Goal: Task Accomplishment & Management: Use online tool/utility

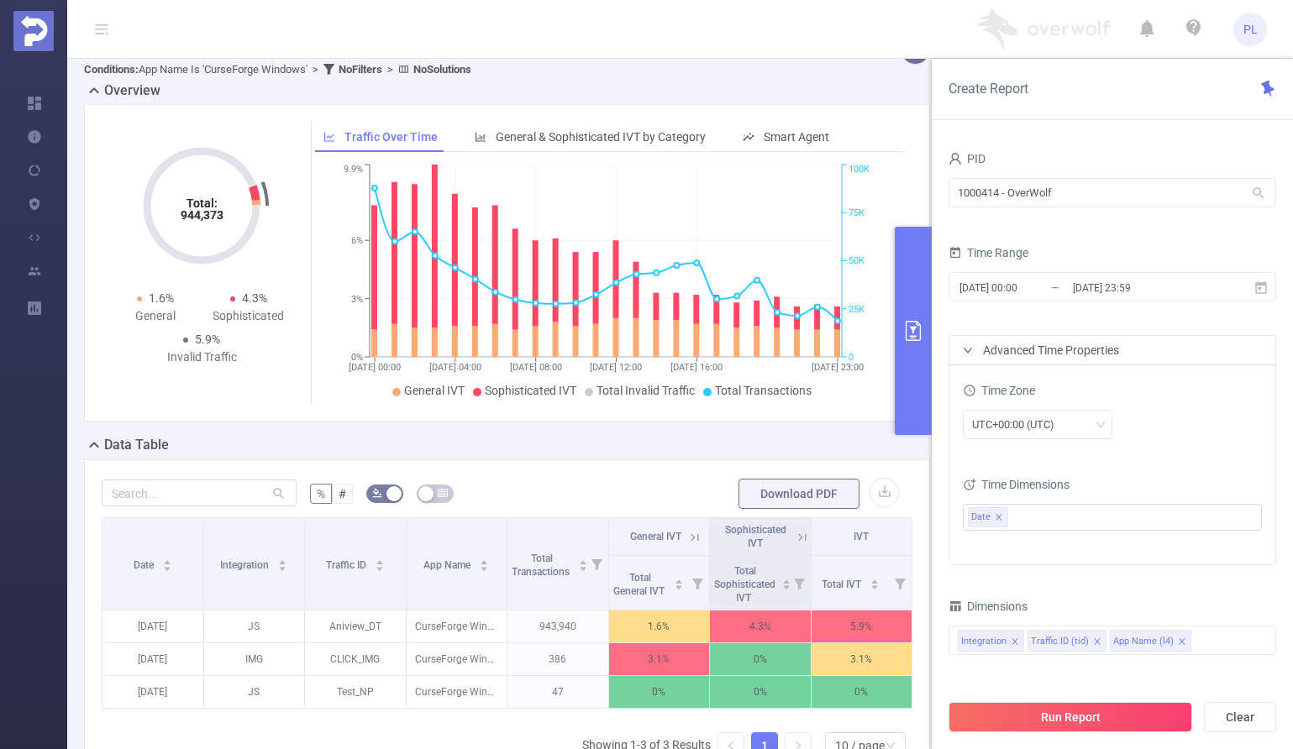
scroll to position [13, 0]
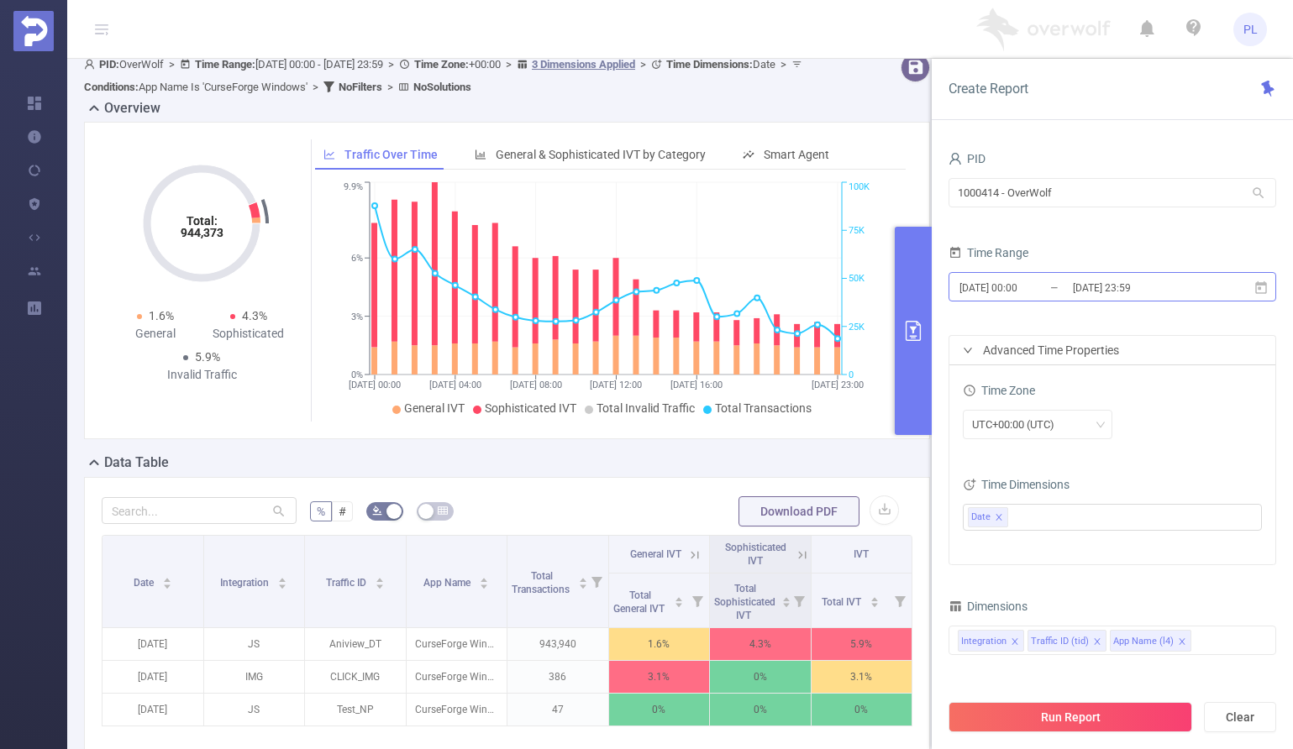
click at [1004, 287] on input "[DATE] 00:00" at bounding box center [1026, 287] width 136 height 23
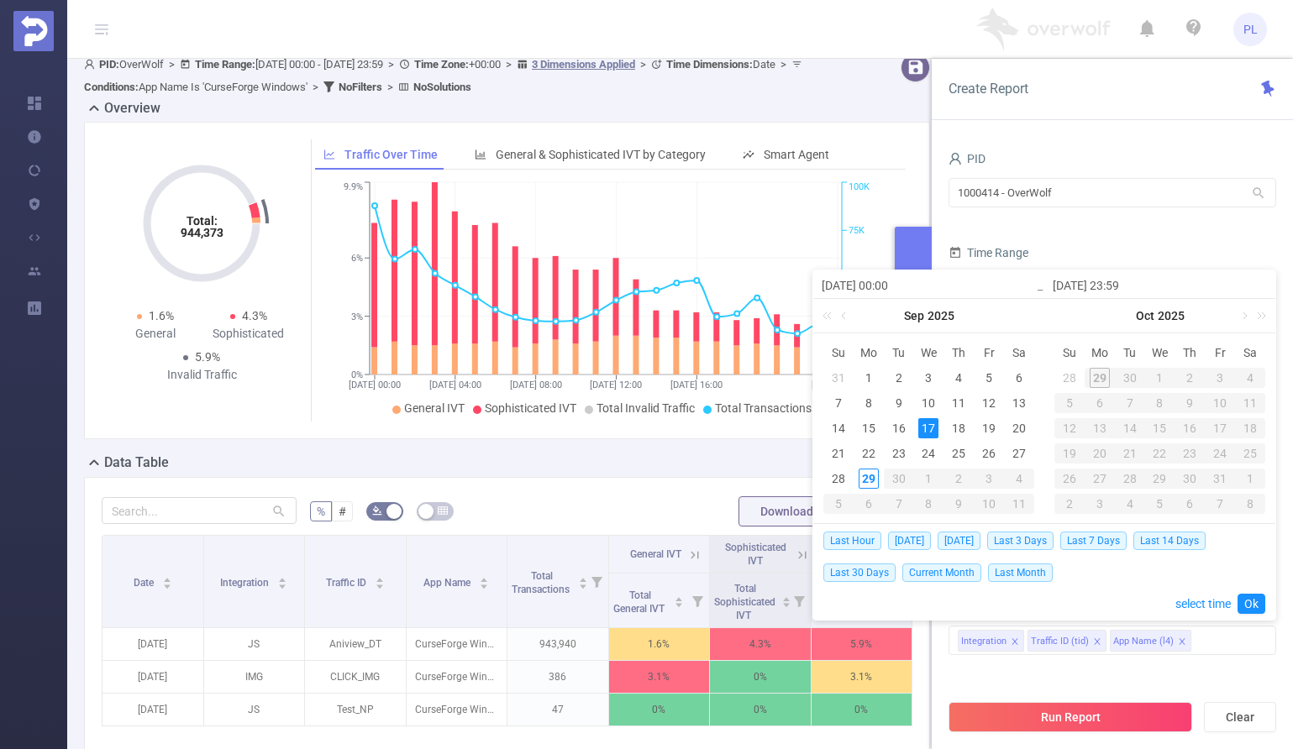
click at [1037, 146] on div "PID 1000414 - OverWolf 1000414 - OverWolf Time Range [DATE] 00:00 _ [DATE] 23:5…" at bounding box center [1112, 454] width 361 height 648
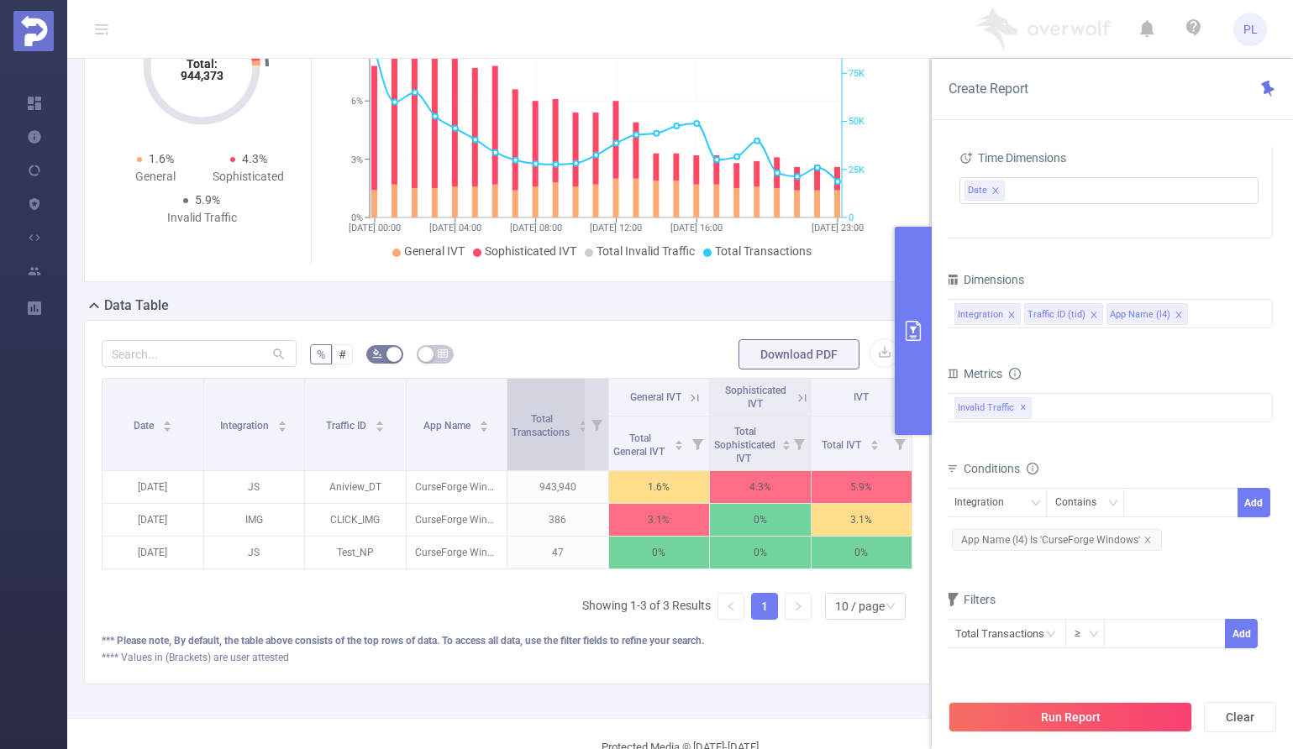
scroll to position [184, 0]
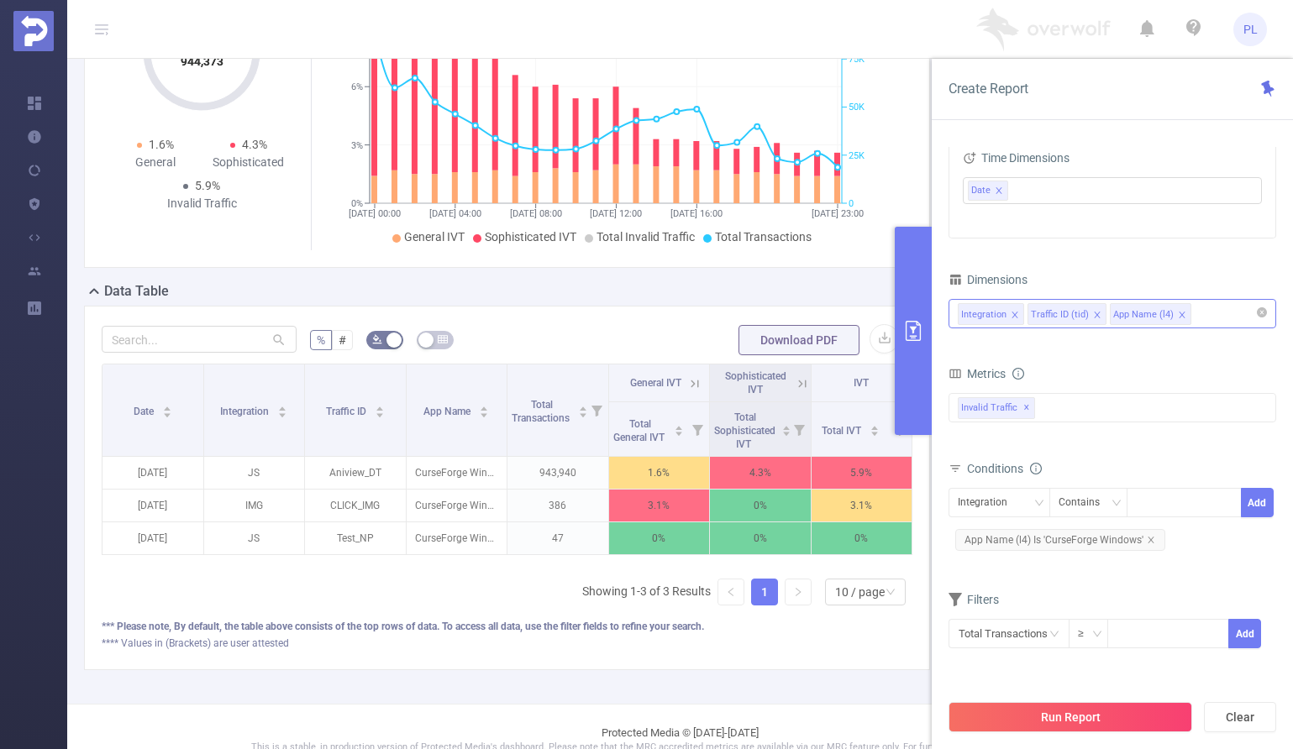
click at [1218, 318] on div "Integration Traffic ID (tid) App Name (l4)" at bounding box center [1112, 314] width 309 height 28
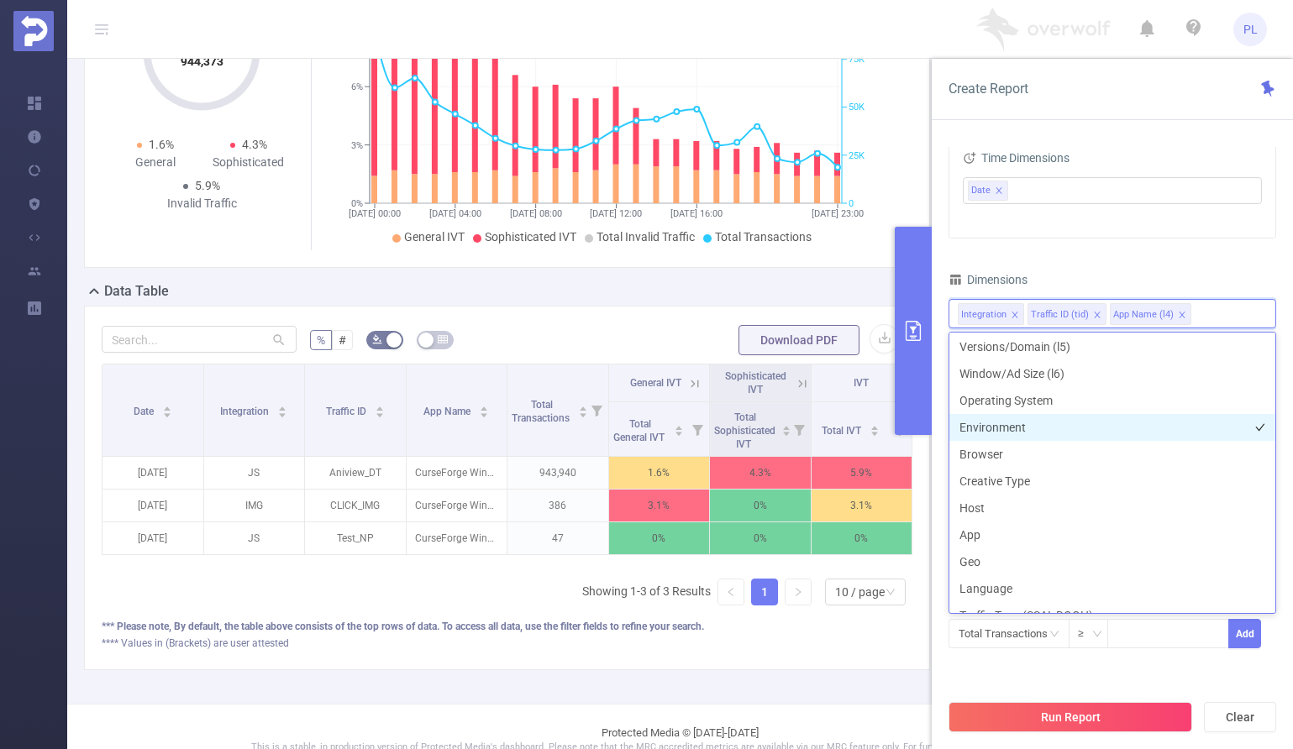
scroll to position [169, 0]
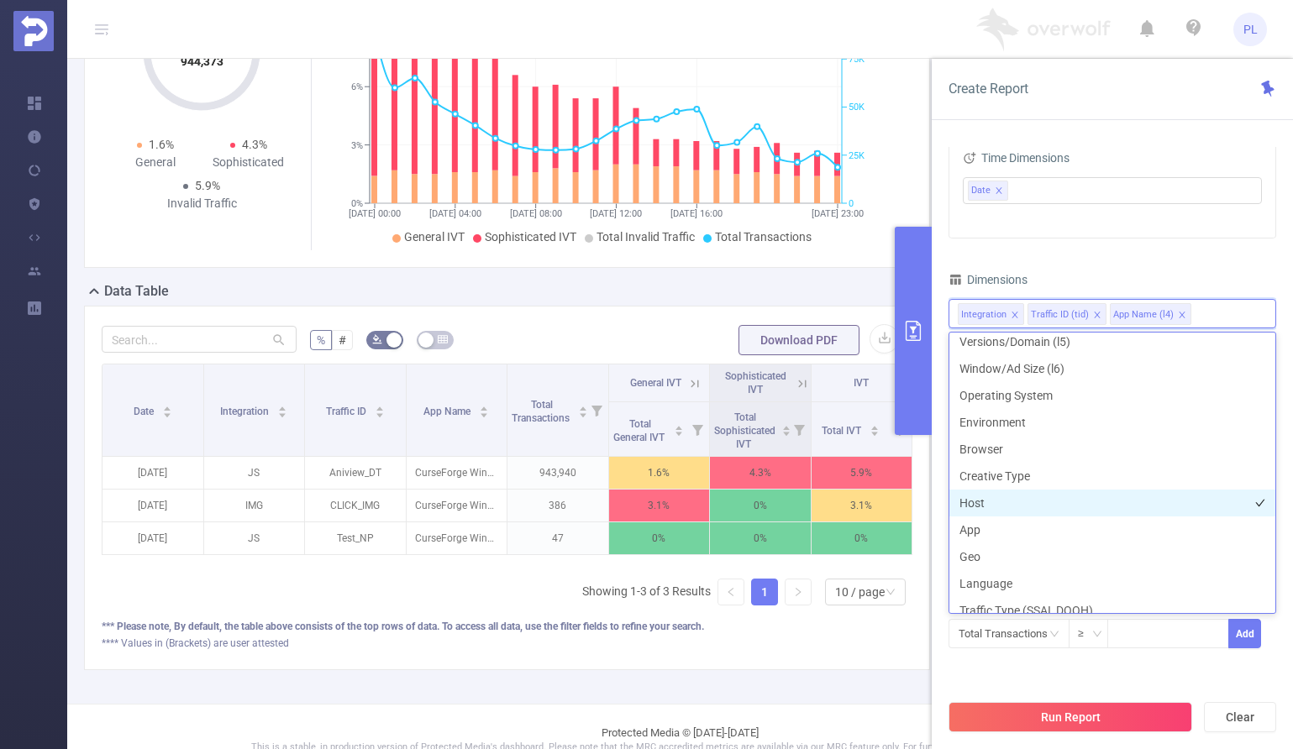
click at [981, 501] on li "Host" at bounding box center [1112, 503] width 326 height 27
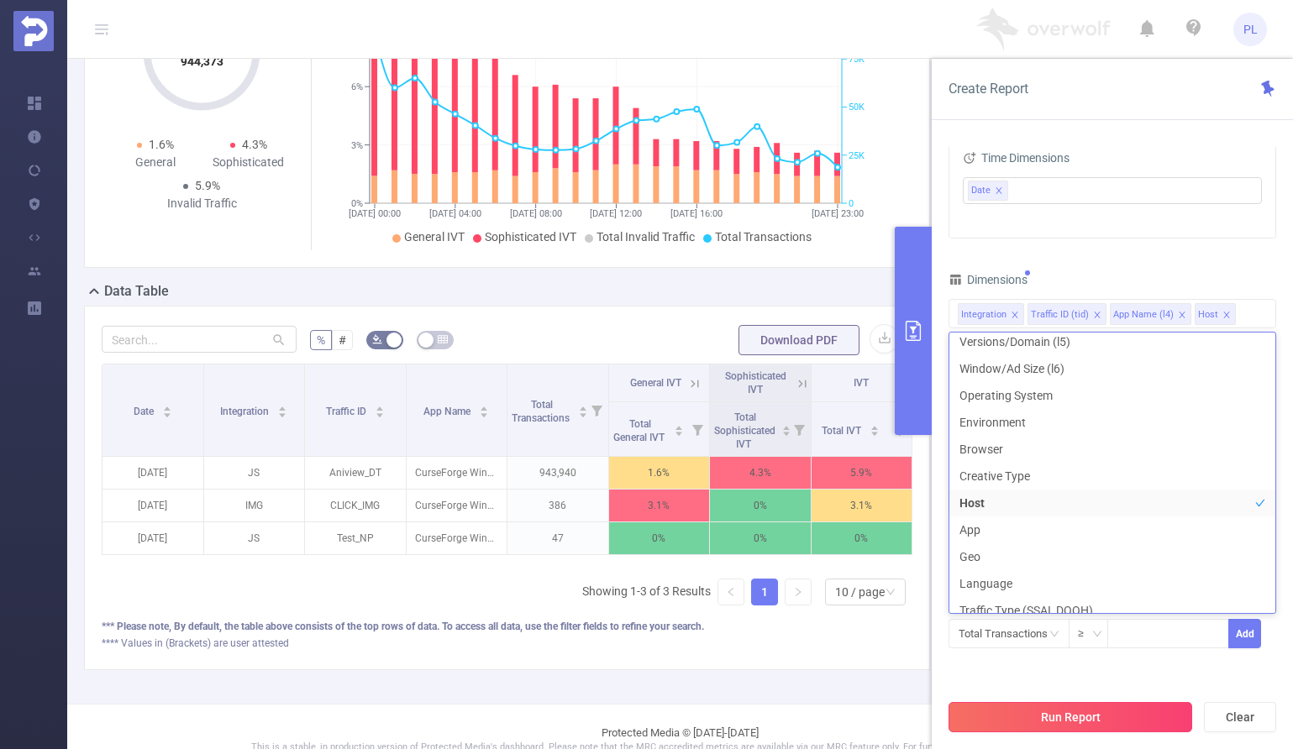
click at [1036, 721] on button "Run Report" at bounding box center [1070, 717] width 244 height 30
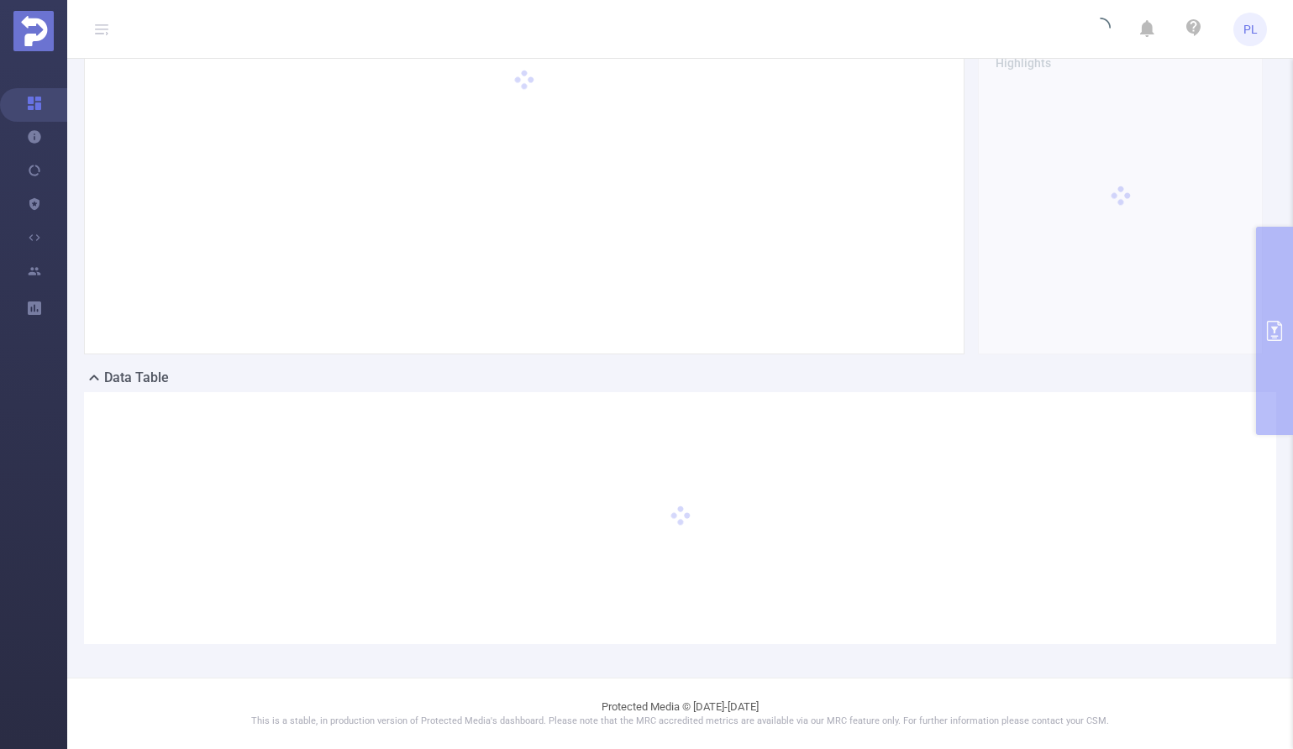
scroll to position [97, 0]
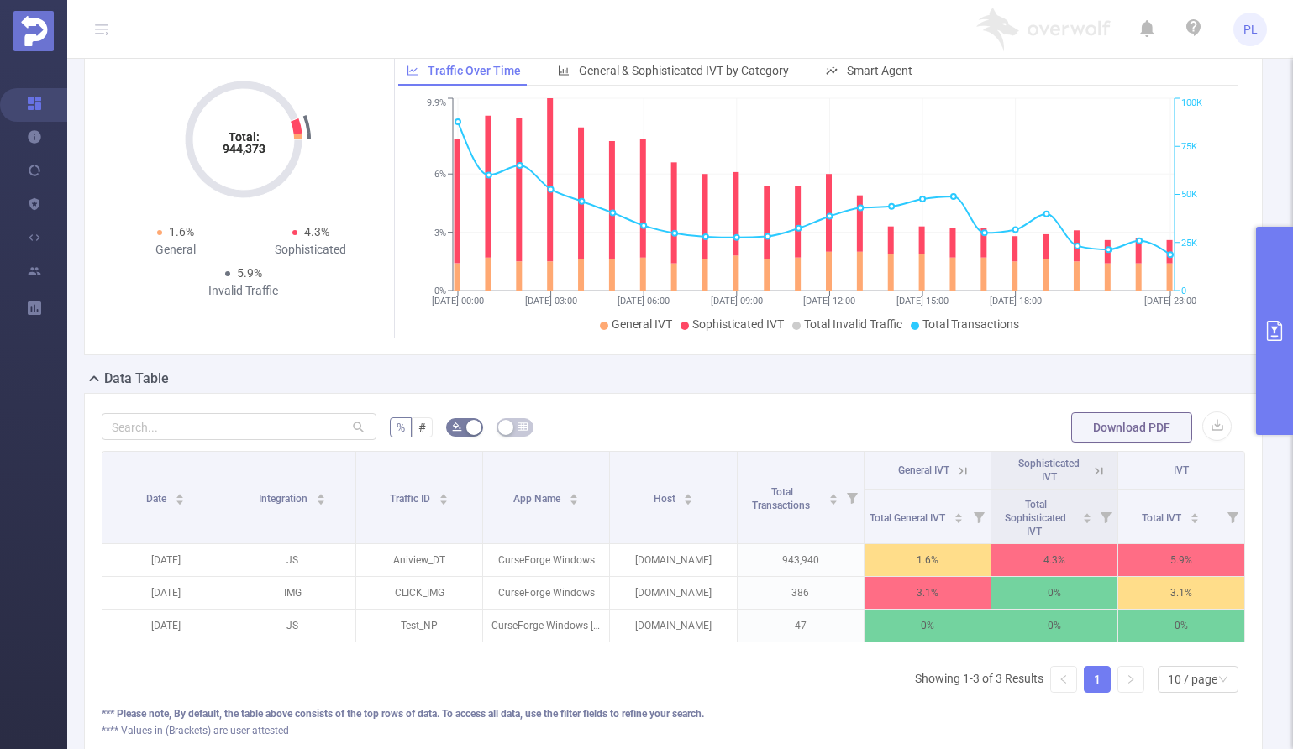
click at [1272, 332] on icon "primary" at bounding box center [1274, 331] width 20 height 20
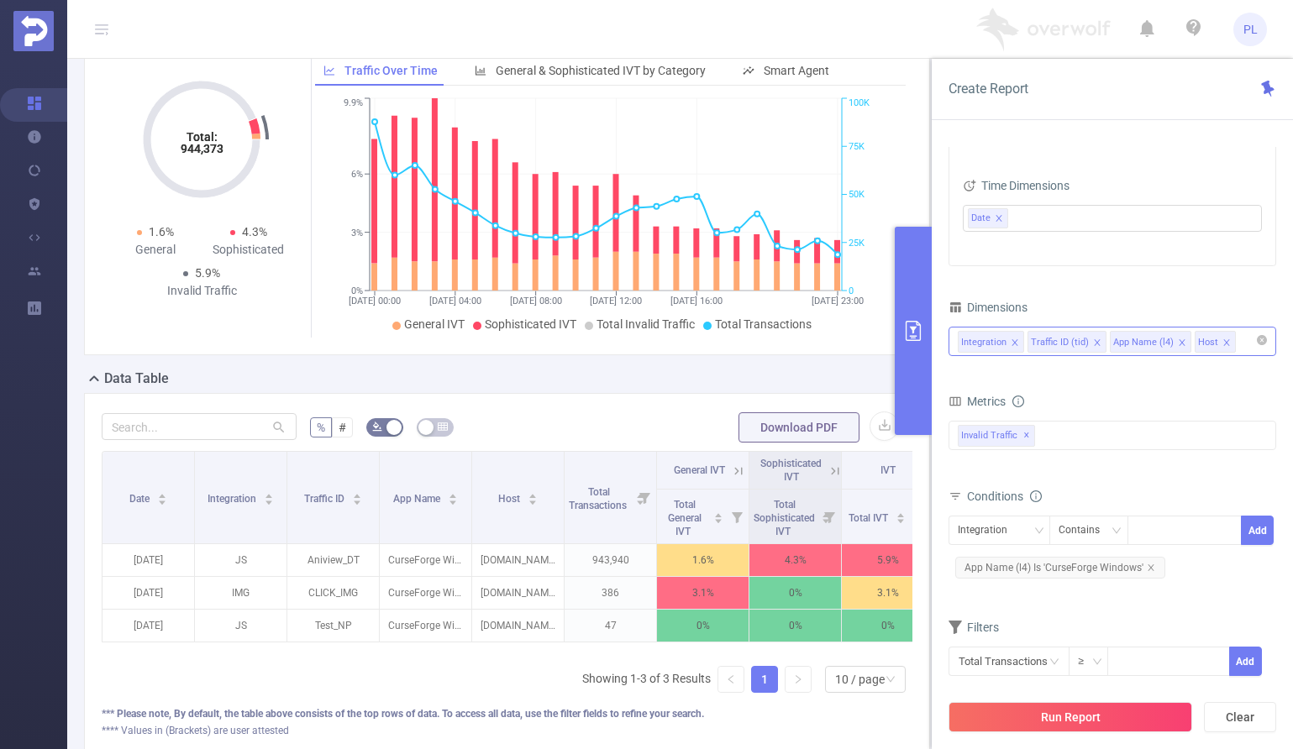
click at [1223, 340] on icon "icon: close" at bounding box center [1226, 343] width 8 height 8
click at [1214, 340] on div "Integration Traffic ID (tid) App Name (l4)" at bounding box center [1112, 342] width 309 height 28
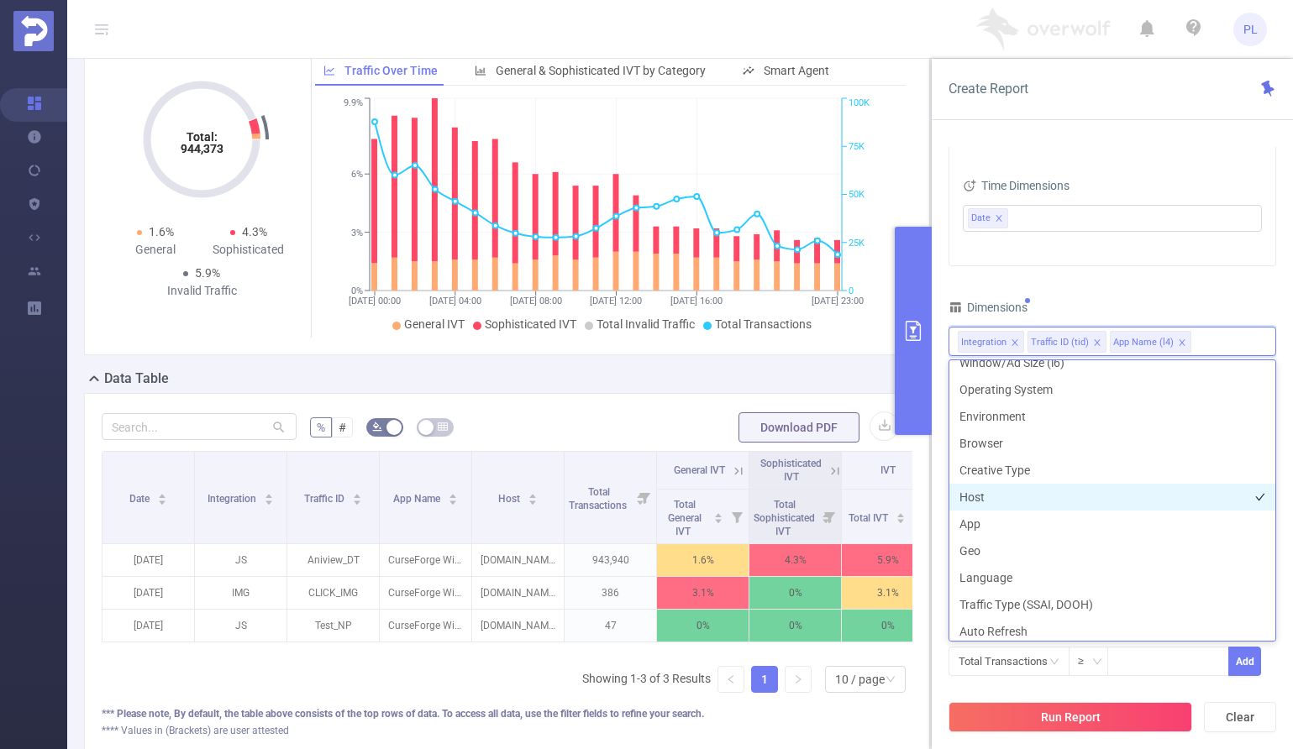
scroll to position [199, 0]
click at [1076, 286] on div "PID 1000414 - OverWolf 1000414 - OverWolf Time Range [DATE] 00:00 _ [DATE] 23:5…" at bounding box center [1112, 273] width 328 height 850
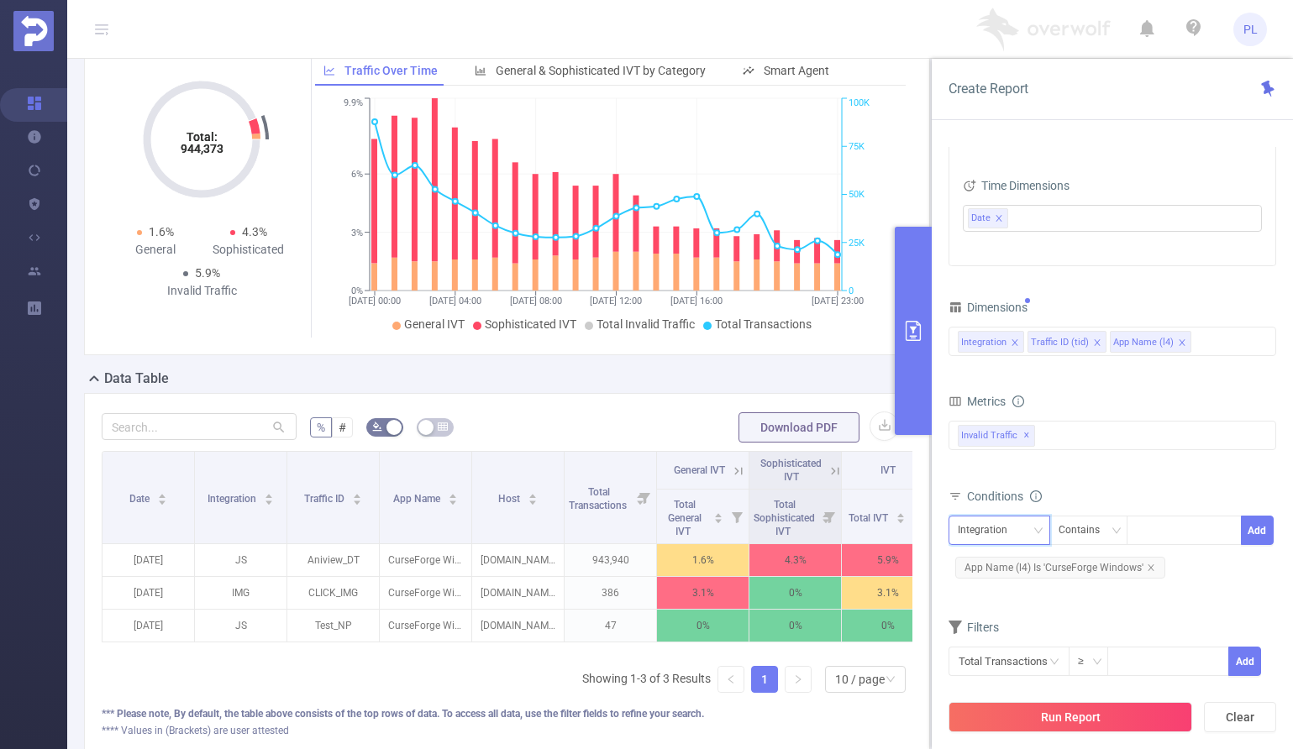
click at [979, 531] on div "Integration" at bounding box center [988, 531] width 61 height 28
click at [976, 593] on li "Traffic ID (tid)" at bounding box center [999, 592] width 102 height 27
click at [1187, 529] on div at bounding box center [1184, 531] width 97 height 28
type input "a"
type input "Aniview_DT"
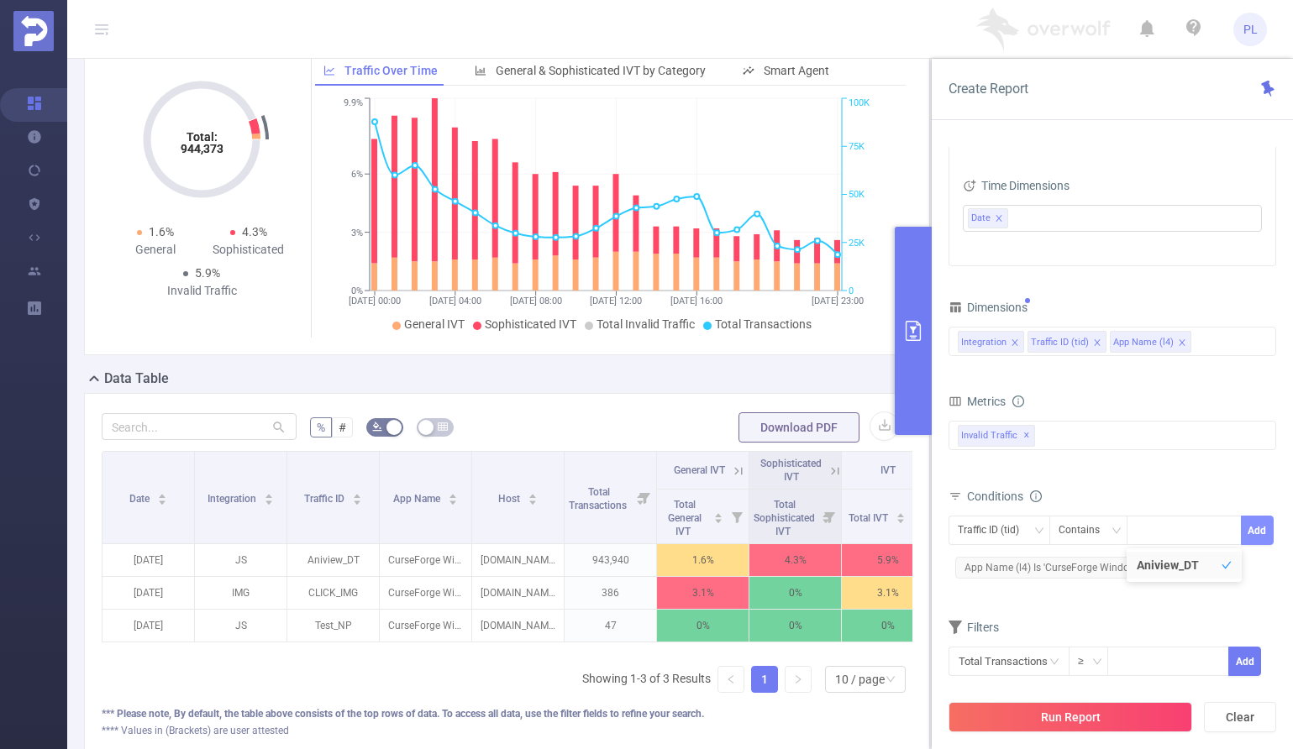
click at [1253, 533] on button "Add" at bounding box center [1257, 530] width 33 height 29
click at [1208, 345] on div "Integration Traffic ID (tid) App Name (l4)" at bounding box center [1112, 342] width 309 height 28
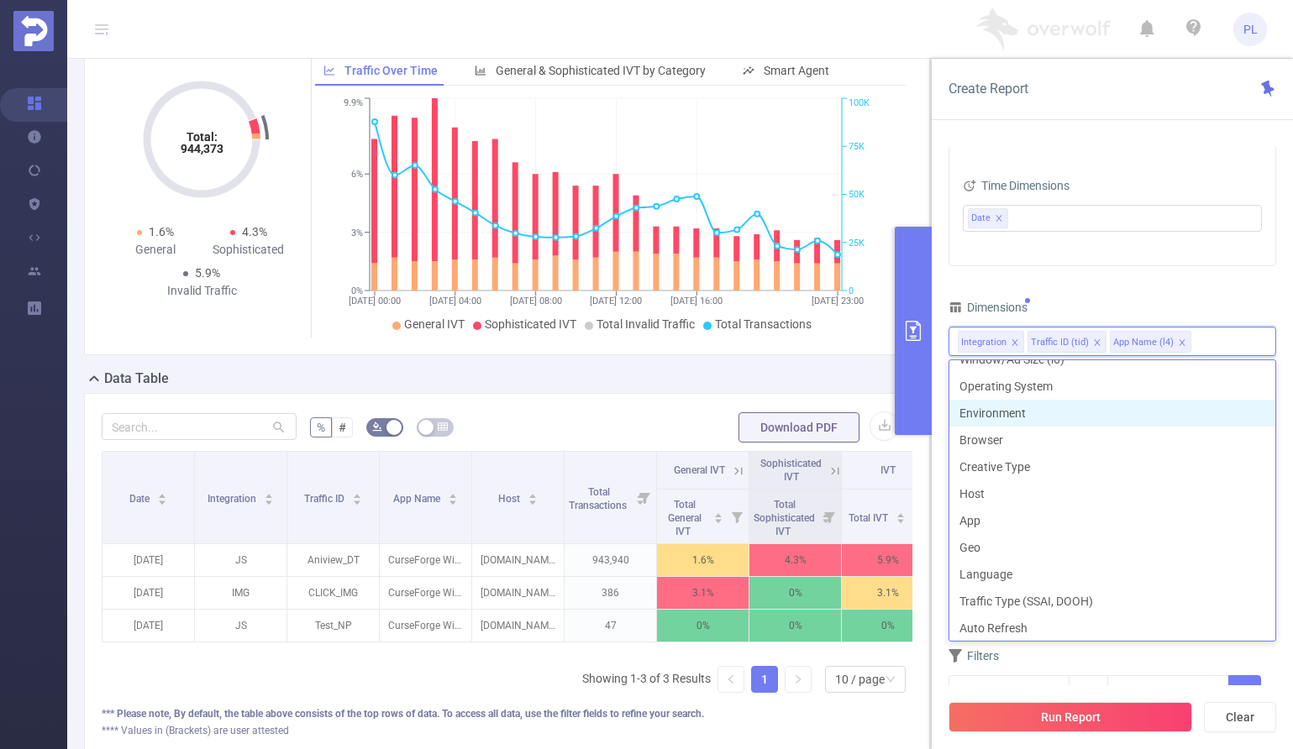
scroll to position [208, 0]
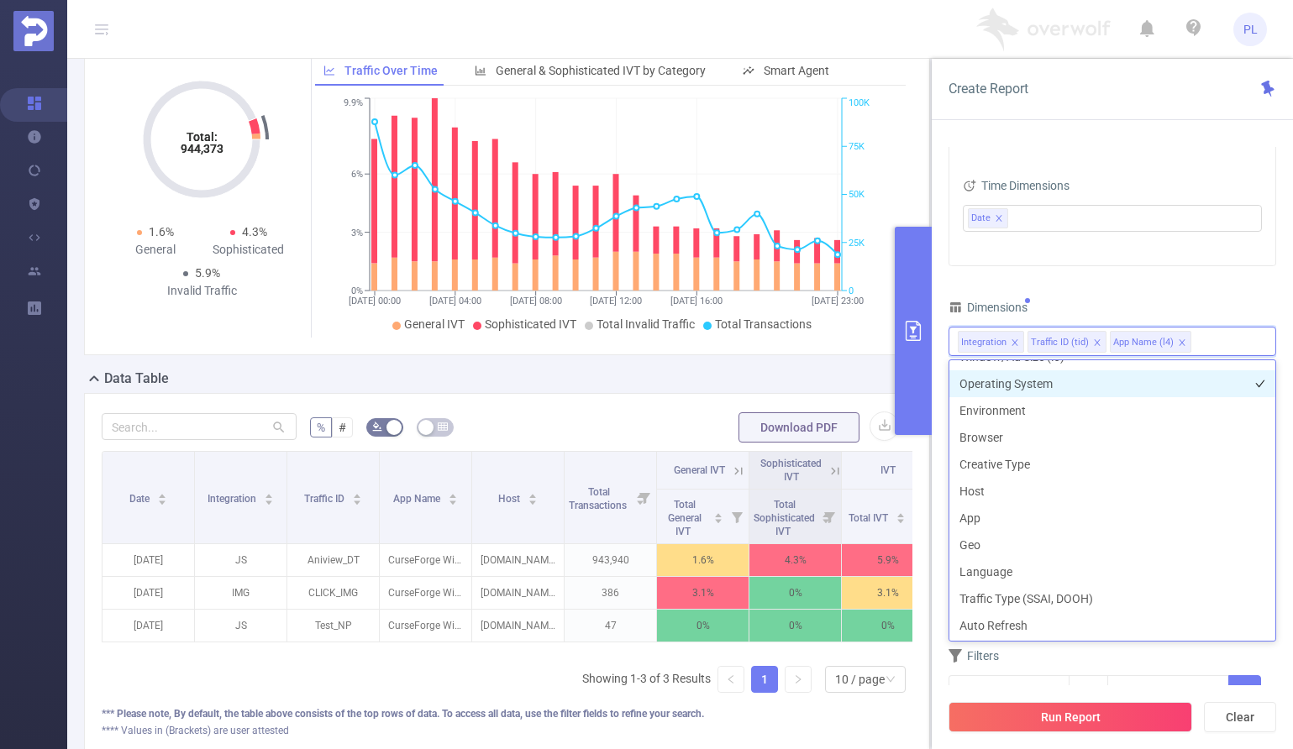
click at [1031, 377] on li "Operating System" at bounding box center [1112, 383] width 326 height 27
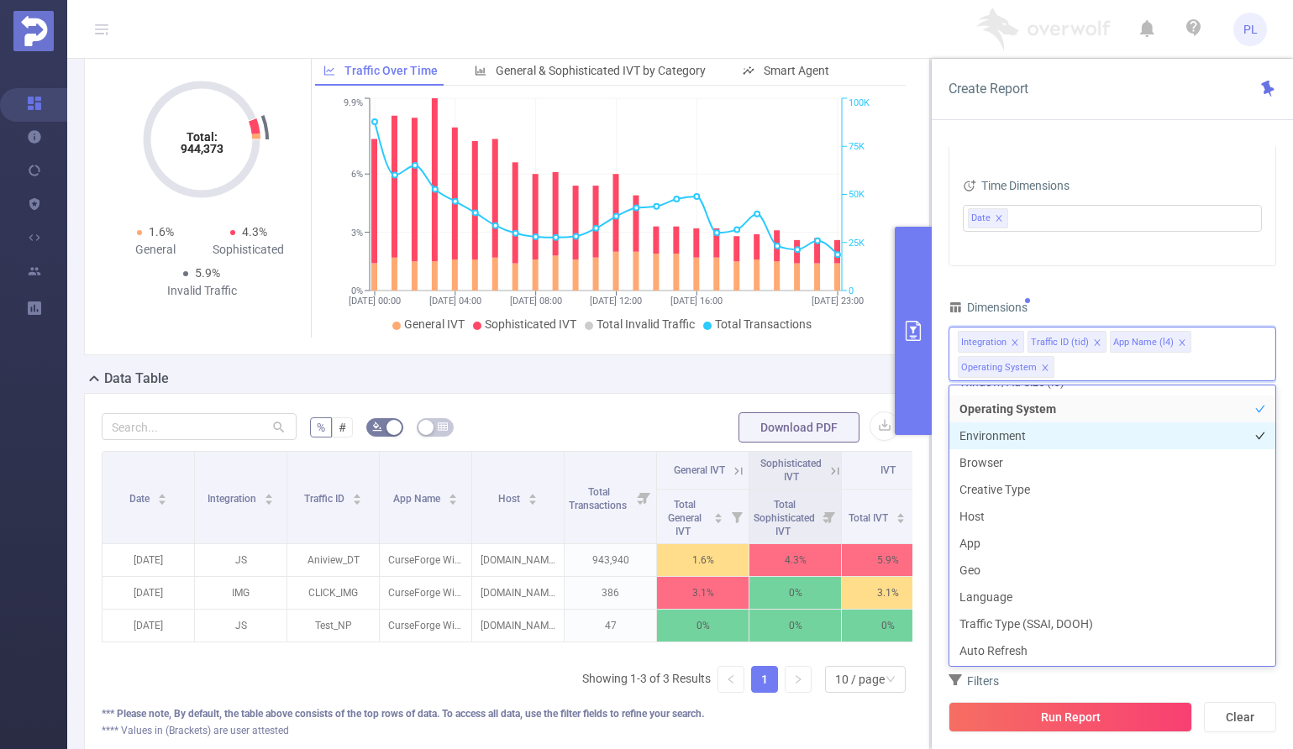
scroll to position [192, 0]
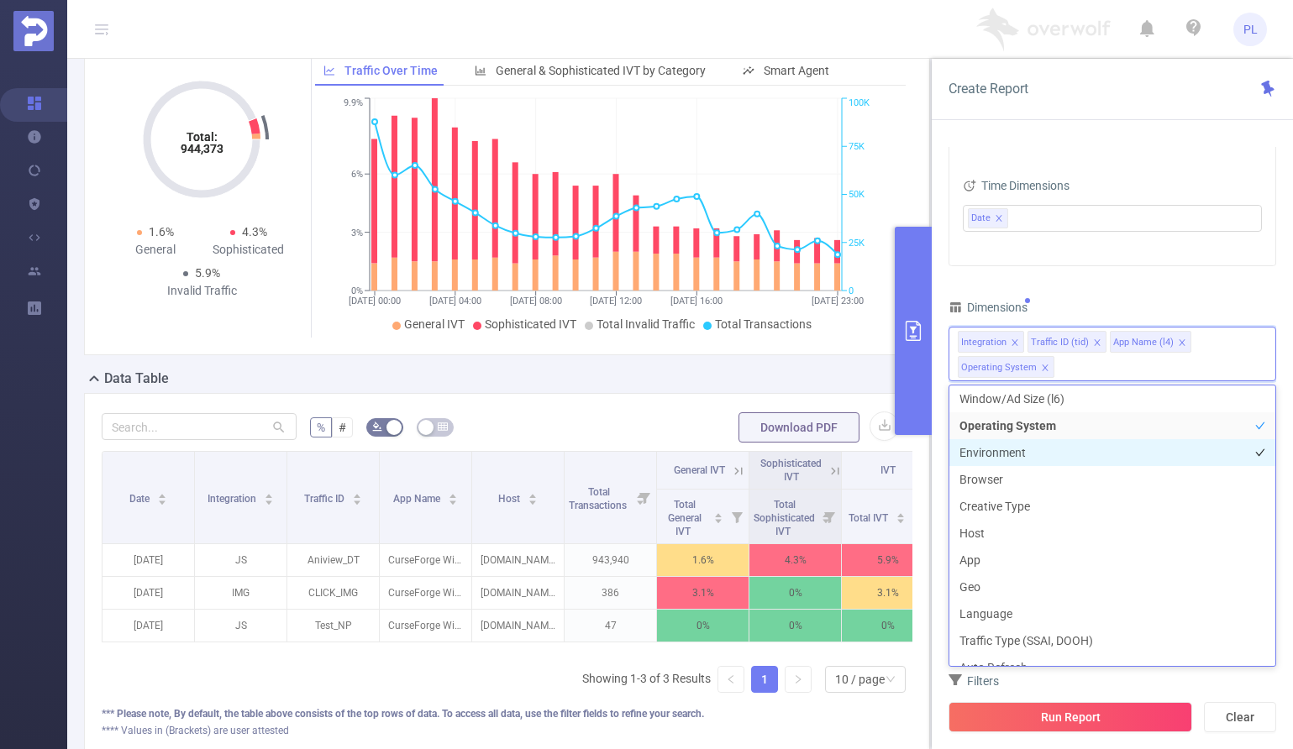
click at [1011, 448] on li "Environment" at bounding box center [1112, 452] width 326 height 27
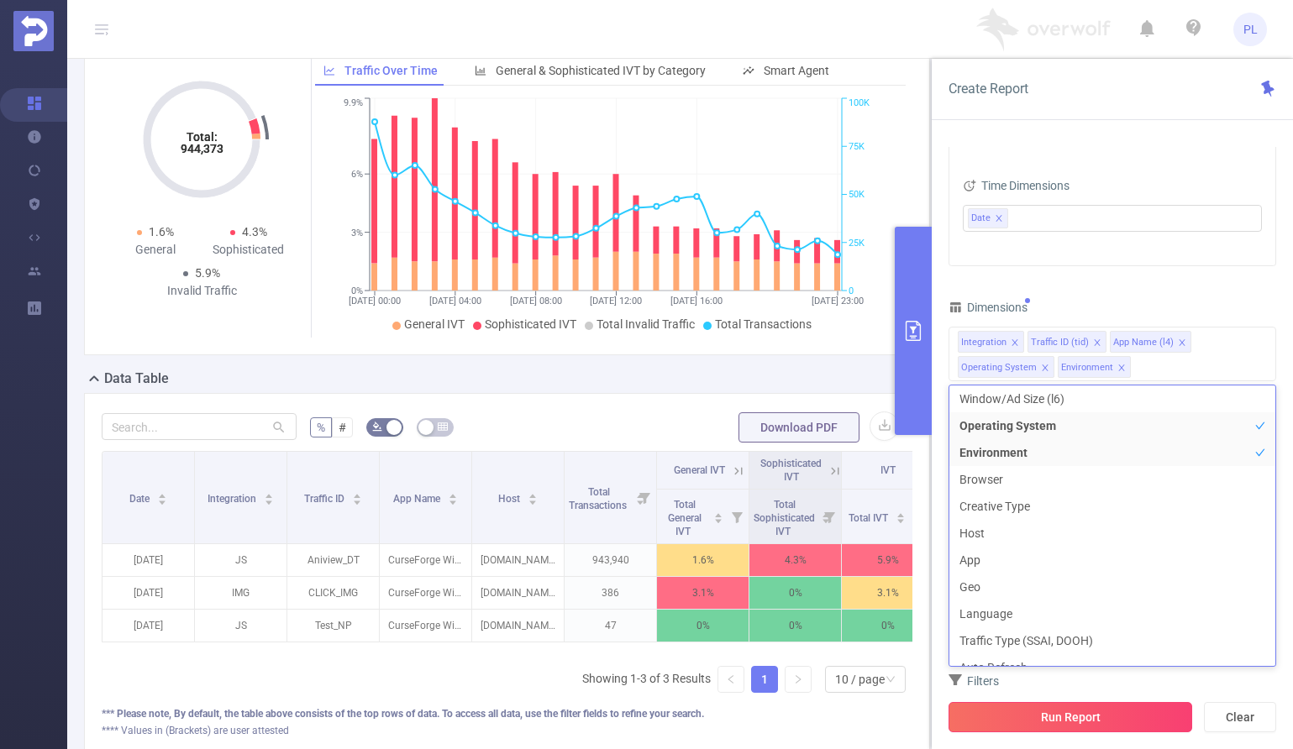
click at [1067, 725] on button "Run Report" at bounding box center [1070, 717] width 244 height 30
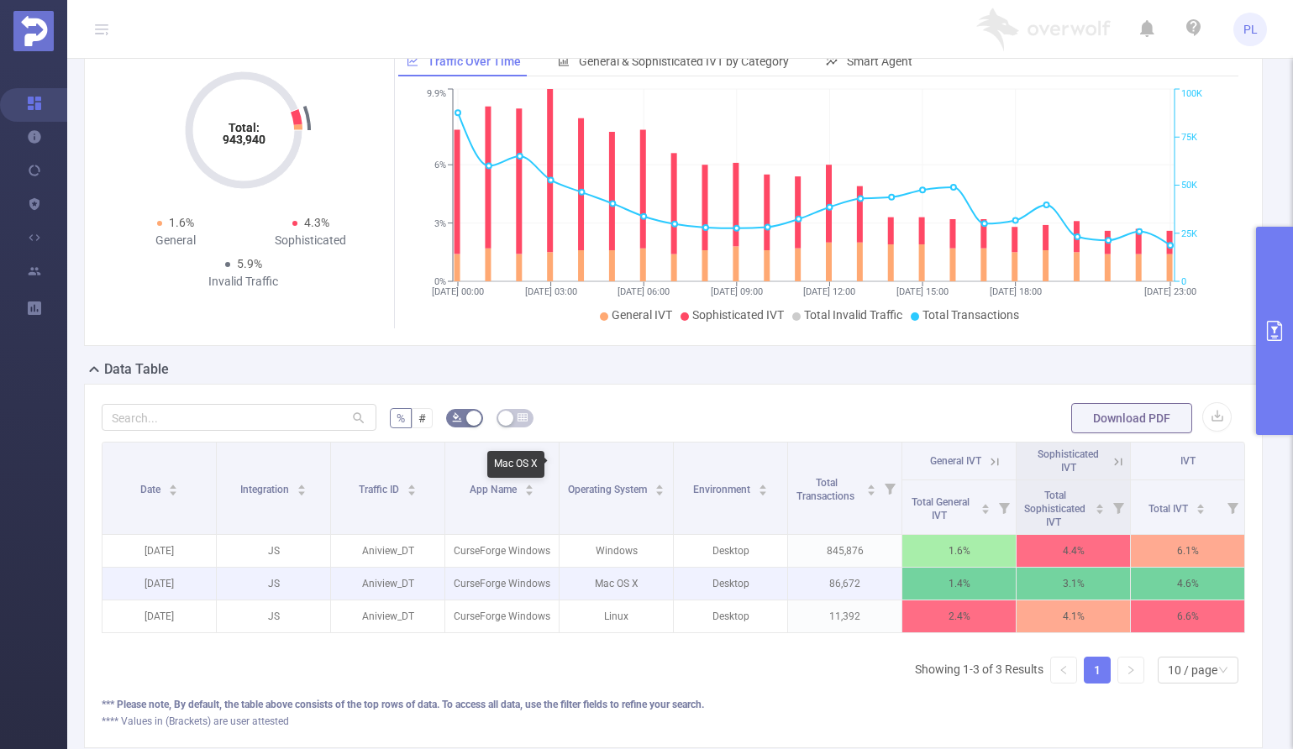
scroll to position [87, 0]
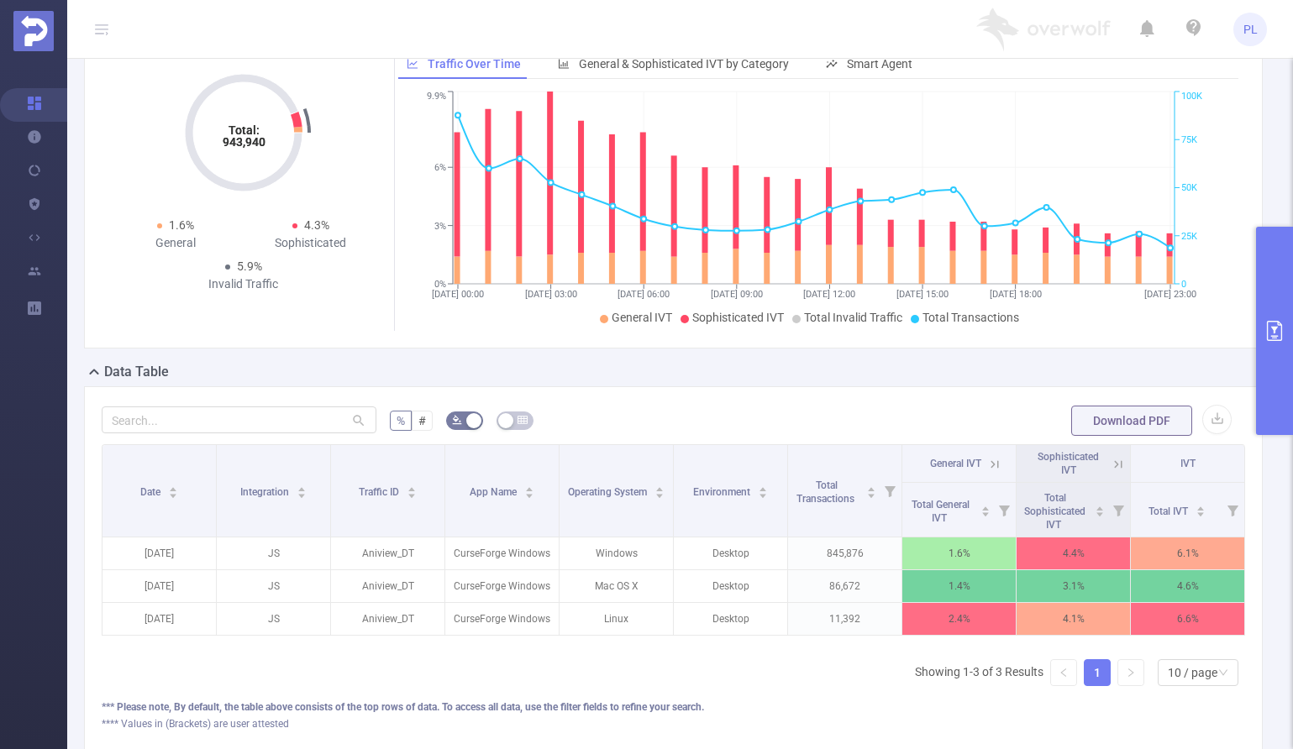
click at [1110, 472] on icon at bounding box center [1117, 464] width 15 height 15
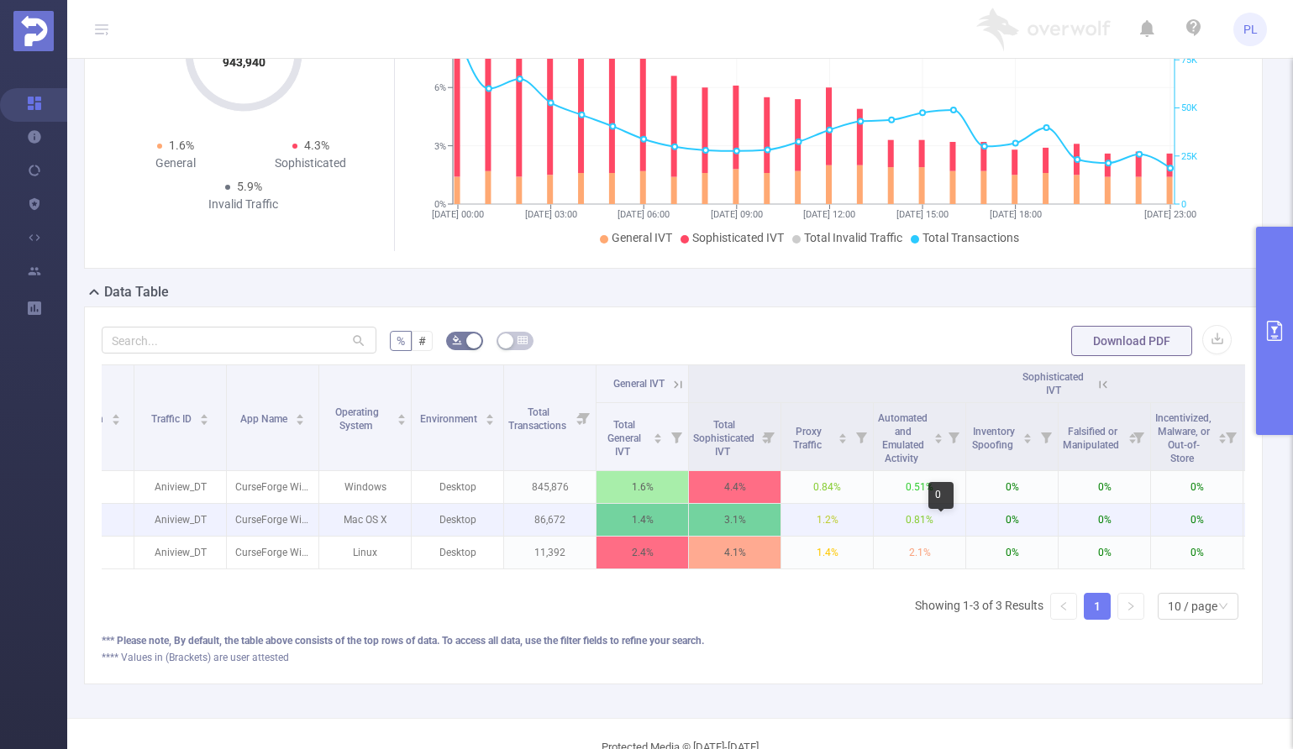
scroll to position [0, 0]
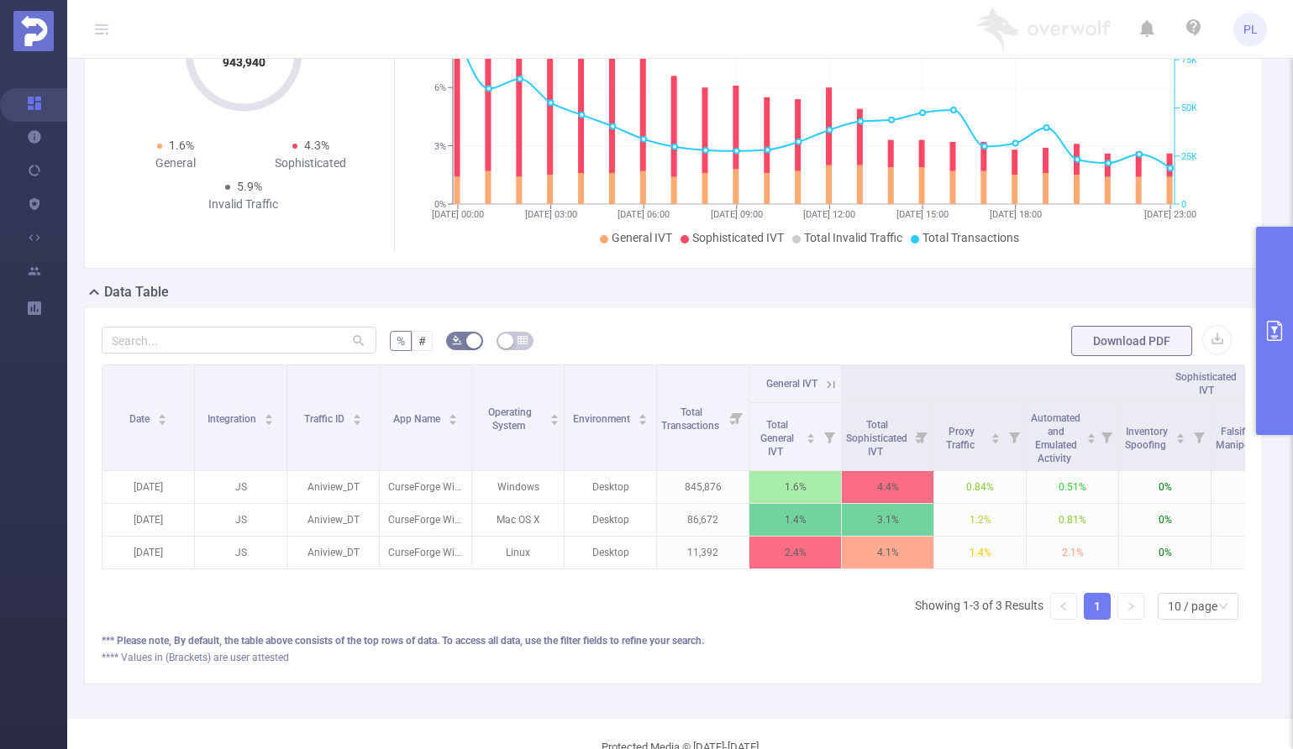
click at [1271, 325] on icon "primary" at bounding box center [1274, 331] width 20 height 20
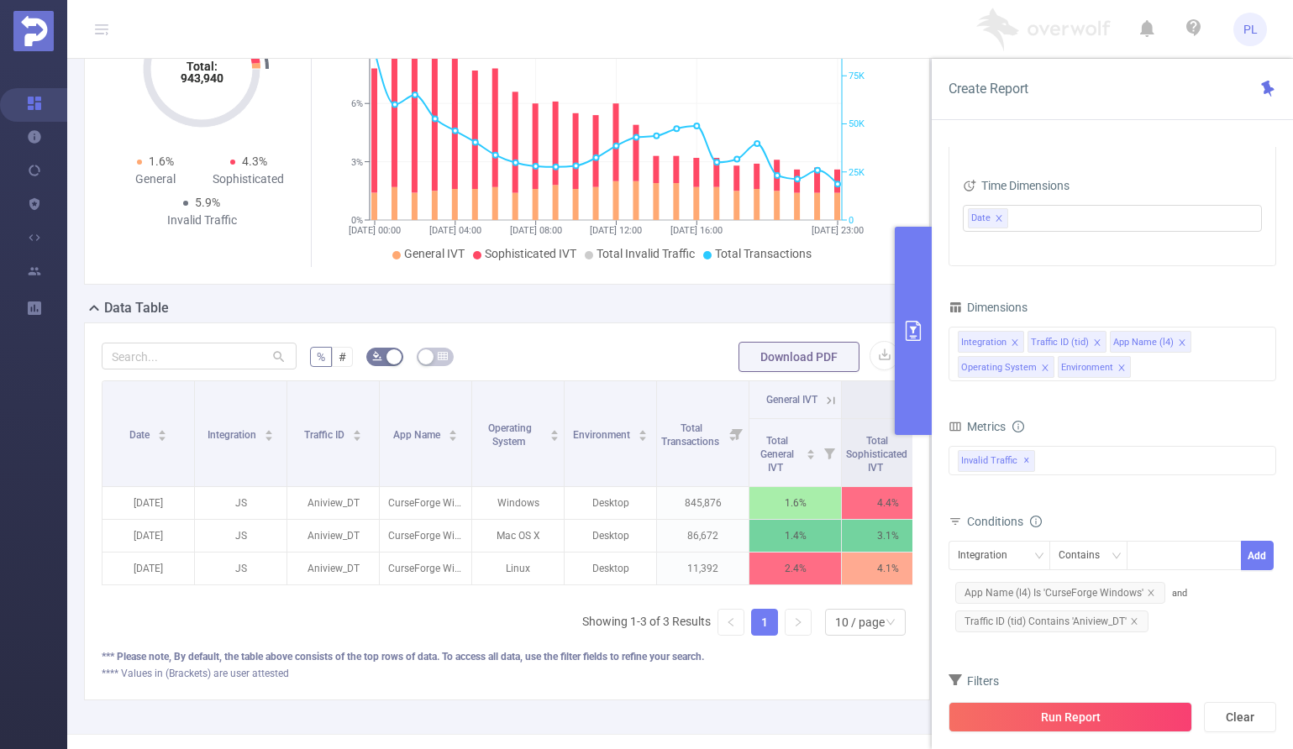
click at [1121, 367] on icon "icon: close" at bounding box center [1121, 368] width 8 height 8
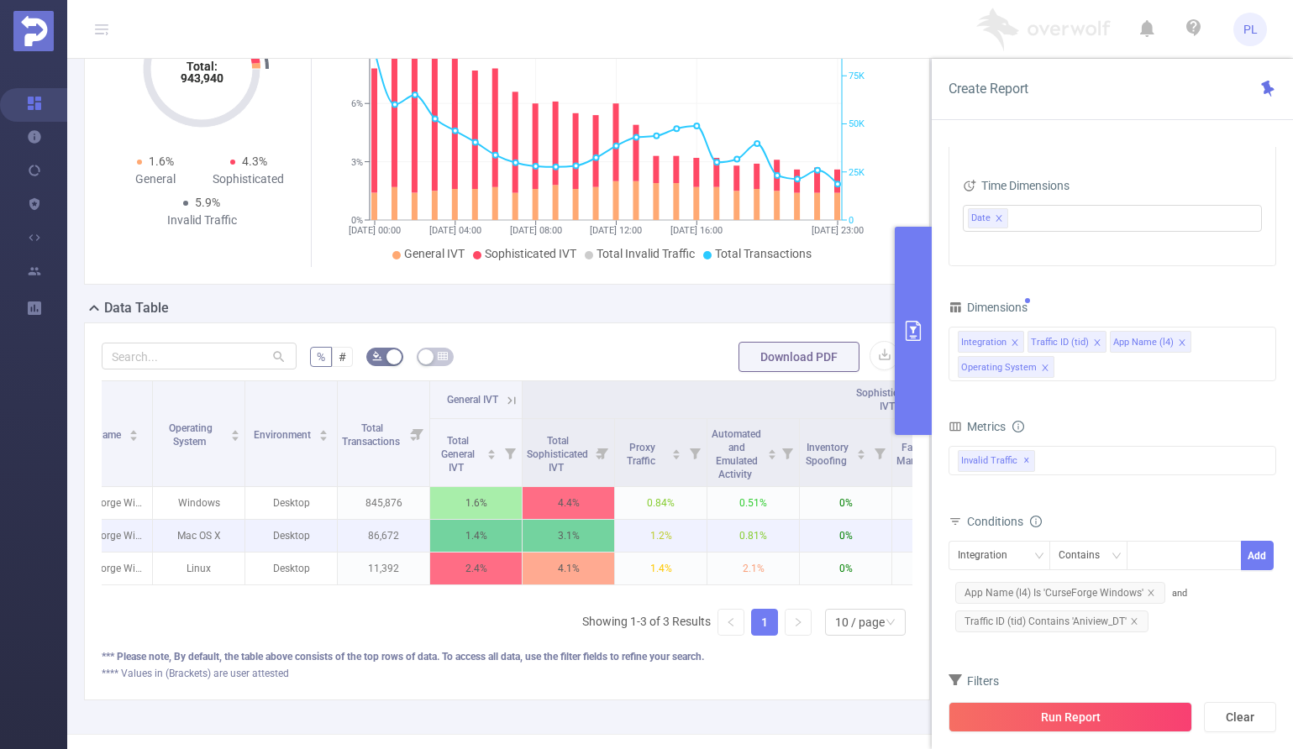
scroll to position [0, 350]
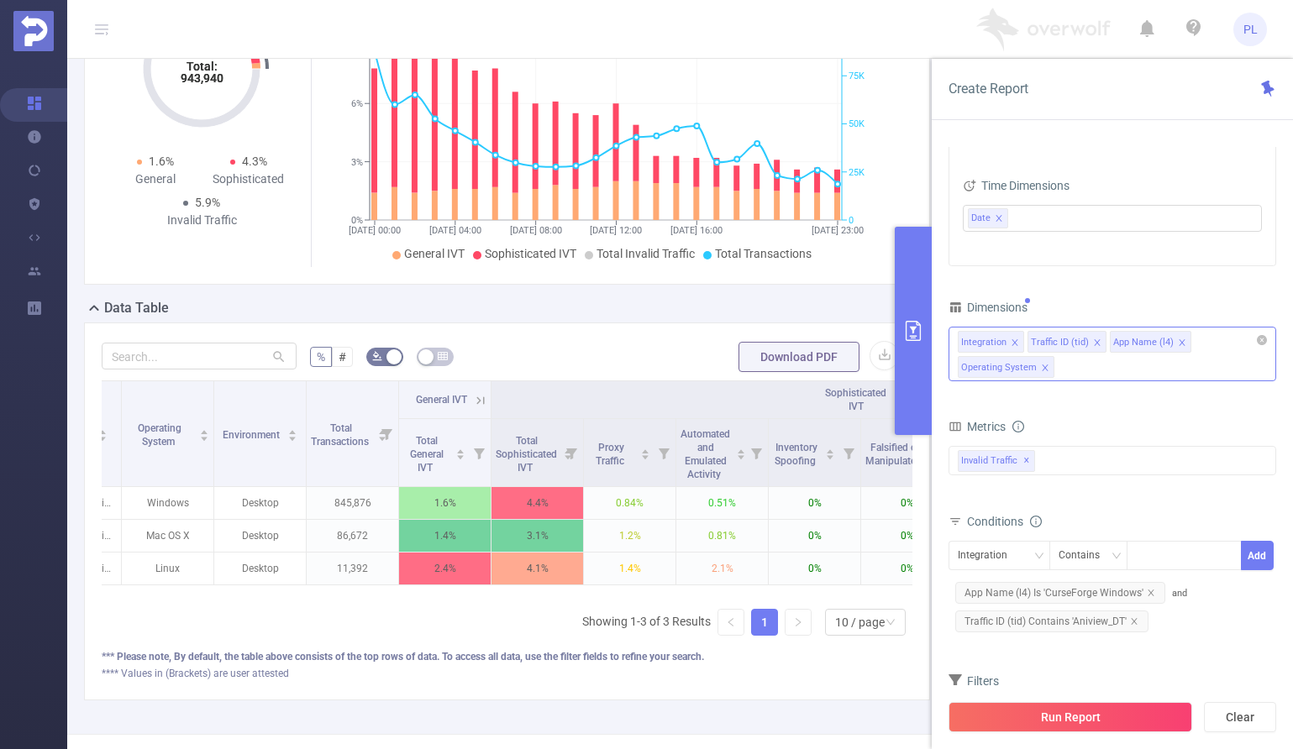
click at [1101, 373] on div "Integration Traffic ID (tid) App Name (l4) Operating System" at bounding box center [1112, 354] width 328 height 55
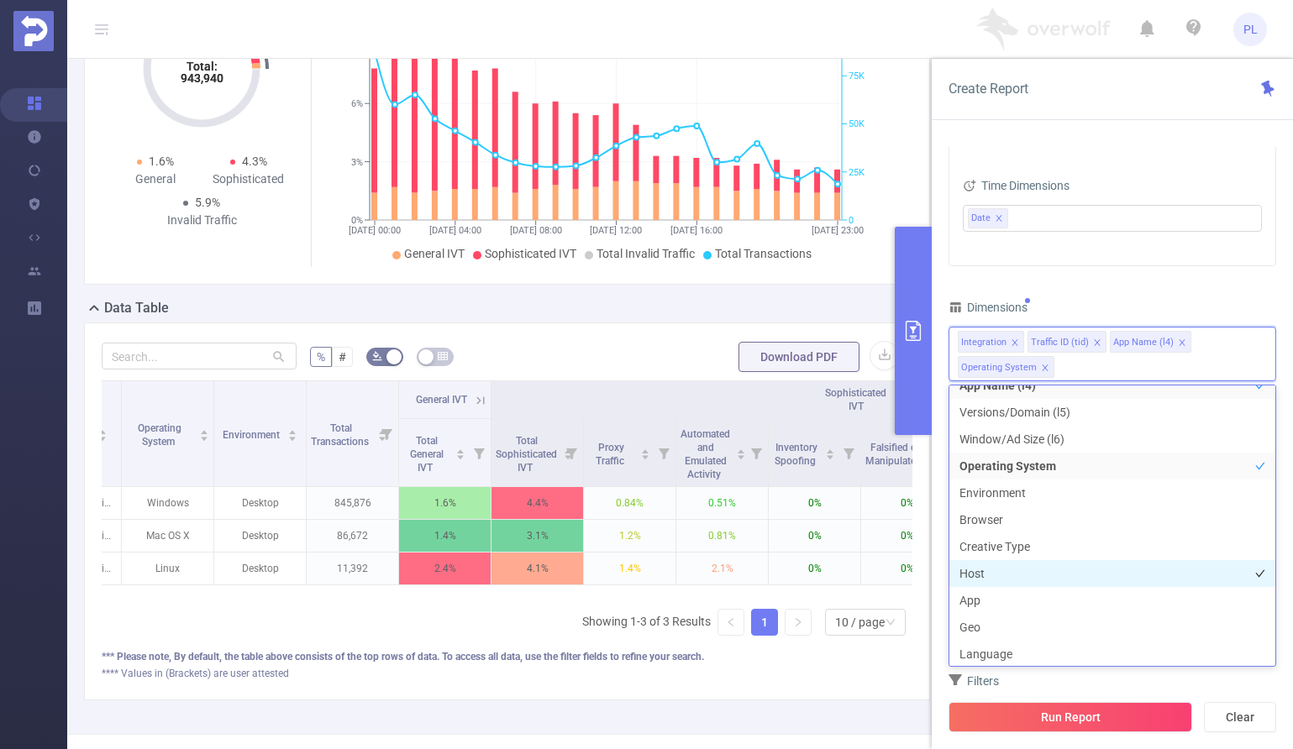
scroll to position [165, 0]
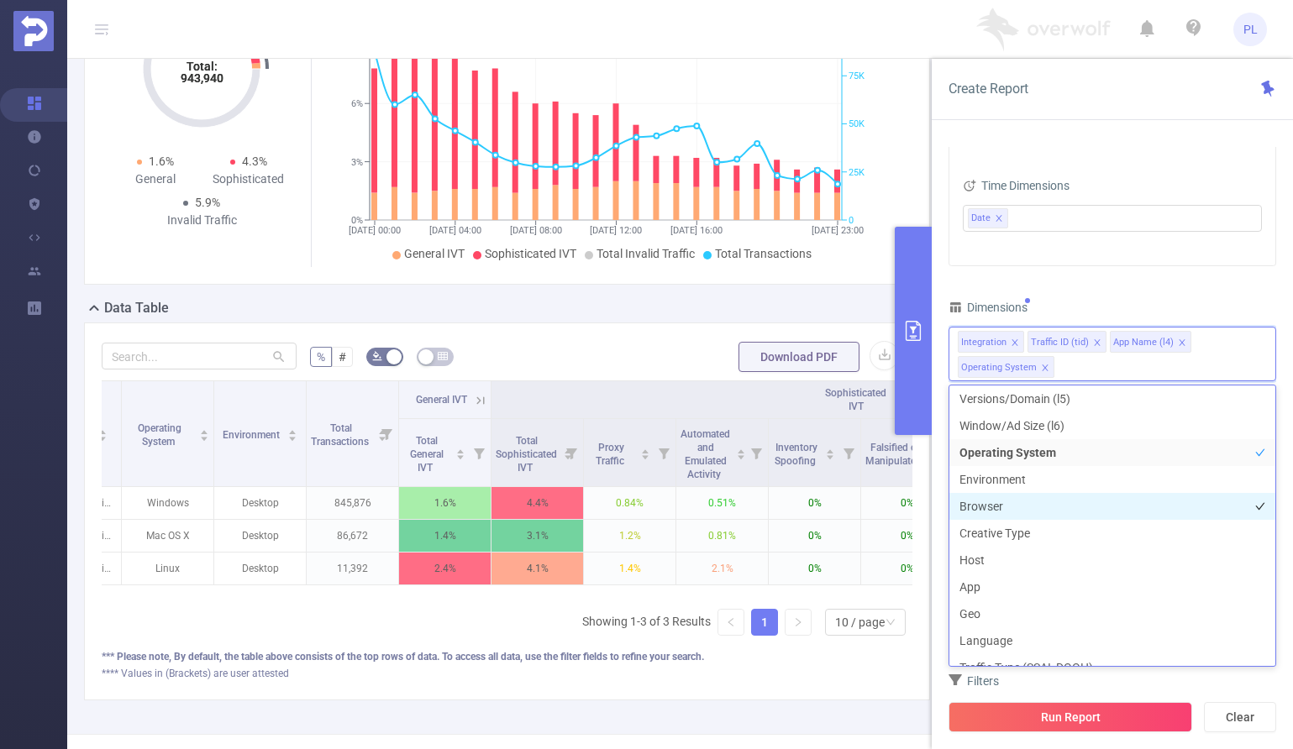
click at [1004, 500] on li "Browser" at bounding box center [1112, 506] width 326 height 27
click at [1147, 281] on div "PID 1000414 - OverWolf 1000414 - OverWolf Time Range [DATE] 00:00 _ [DATE] 23:5…" at bounding box center [1112, 300] width 328 height 904
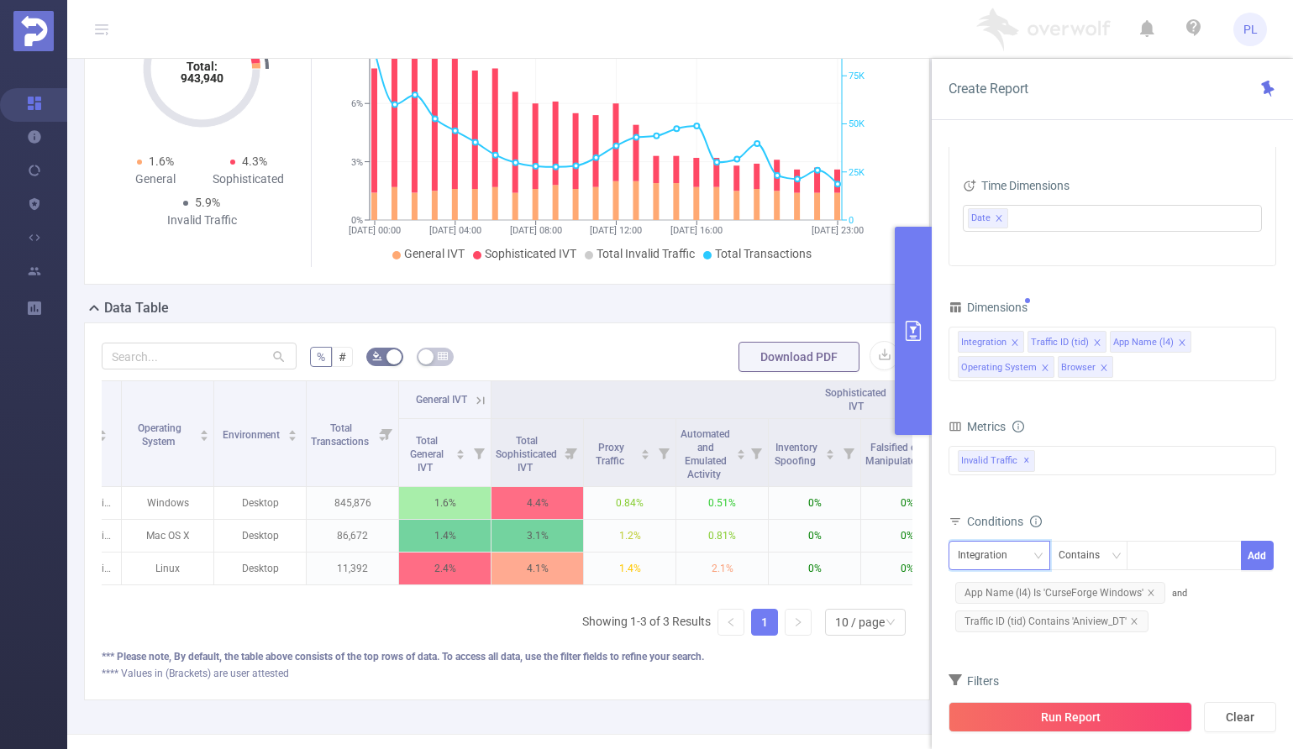
click at [1002, 553] on div "Integration" at bounding box center [988, 556] width 61 height 28
click at [992, 668] on li "Operating System" at bounding box center [1004, 671] width 113 height 27
click at [1168, 562] on div at bounding box center [1184, 556] width 97 height 28
type input "Windows"
click at [1252, 561] on button "Add" at bounding box center [1257, 555] width 33 height 29
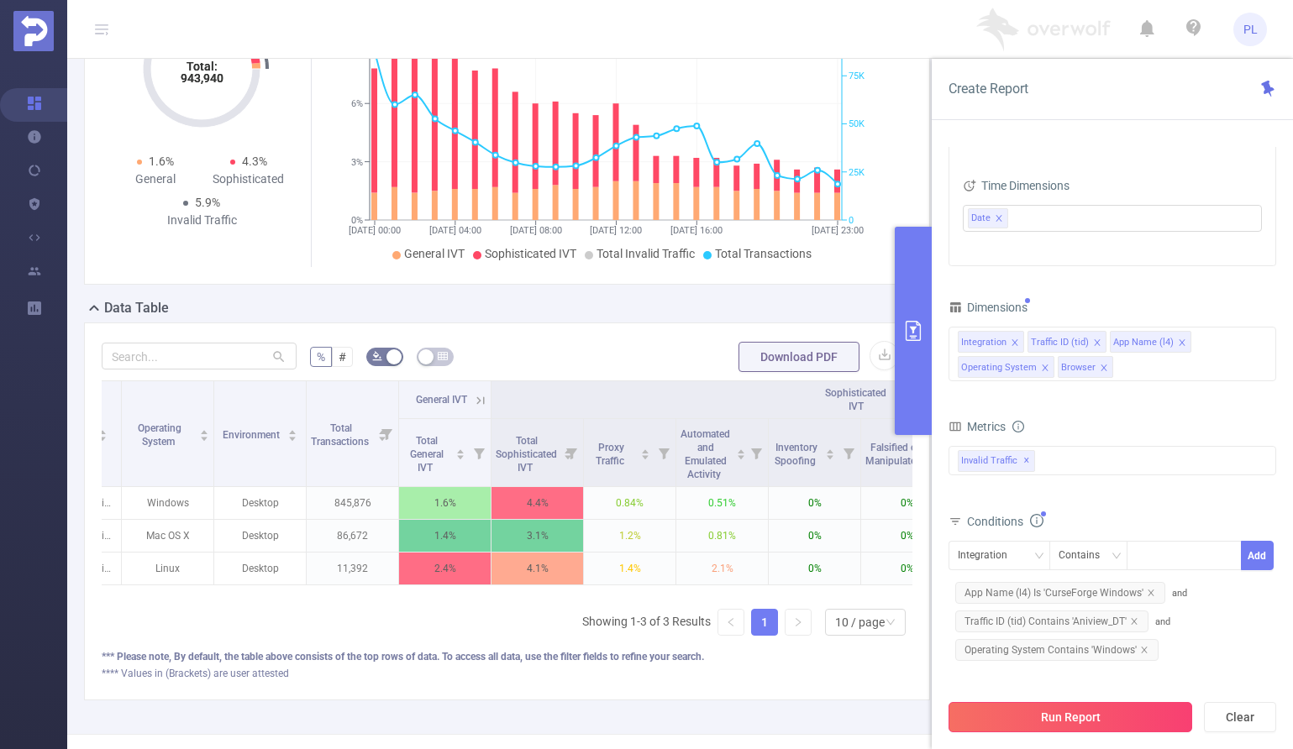
click at [1064, 713] on button "Run Report" at bounding box center [1070, 717] width 244 height 30
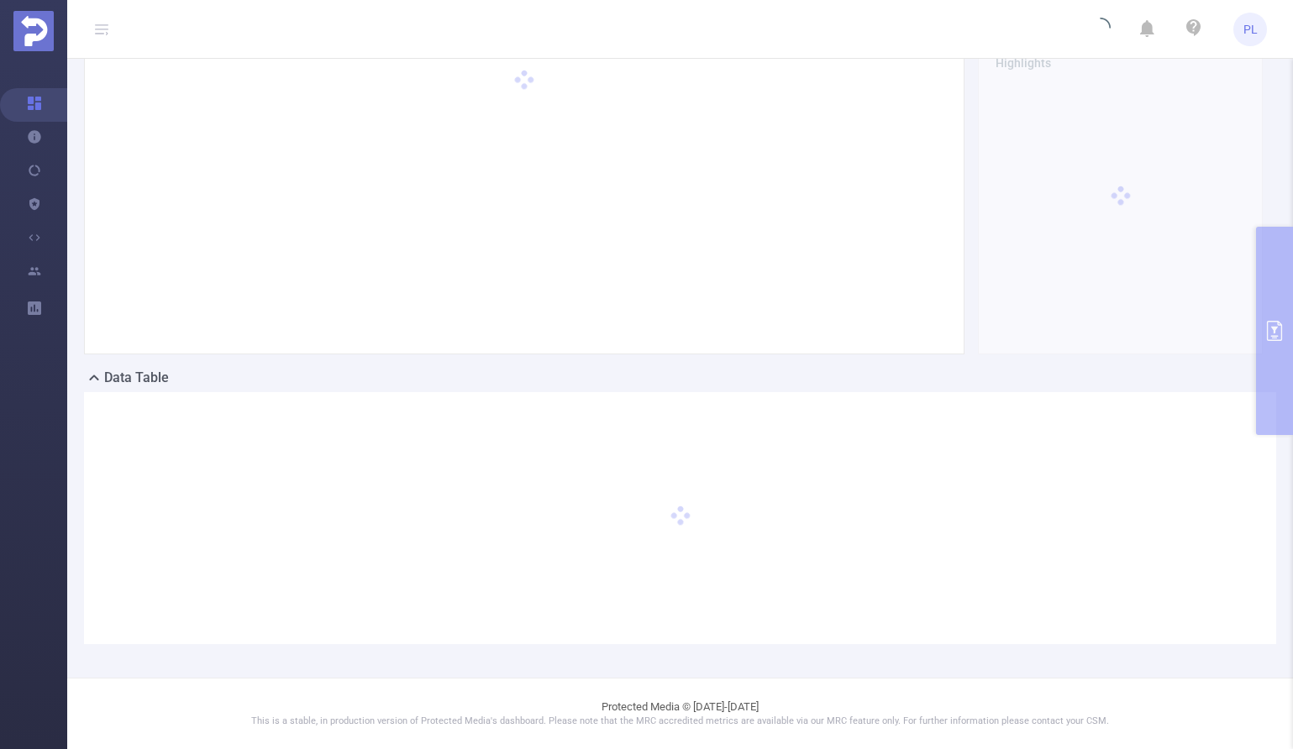
scroll to position [97, 0]
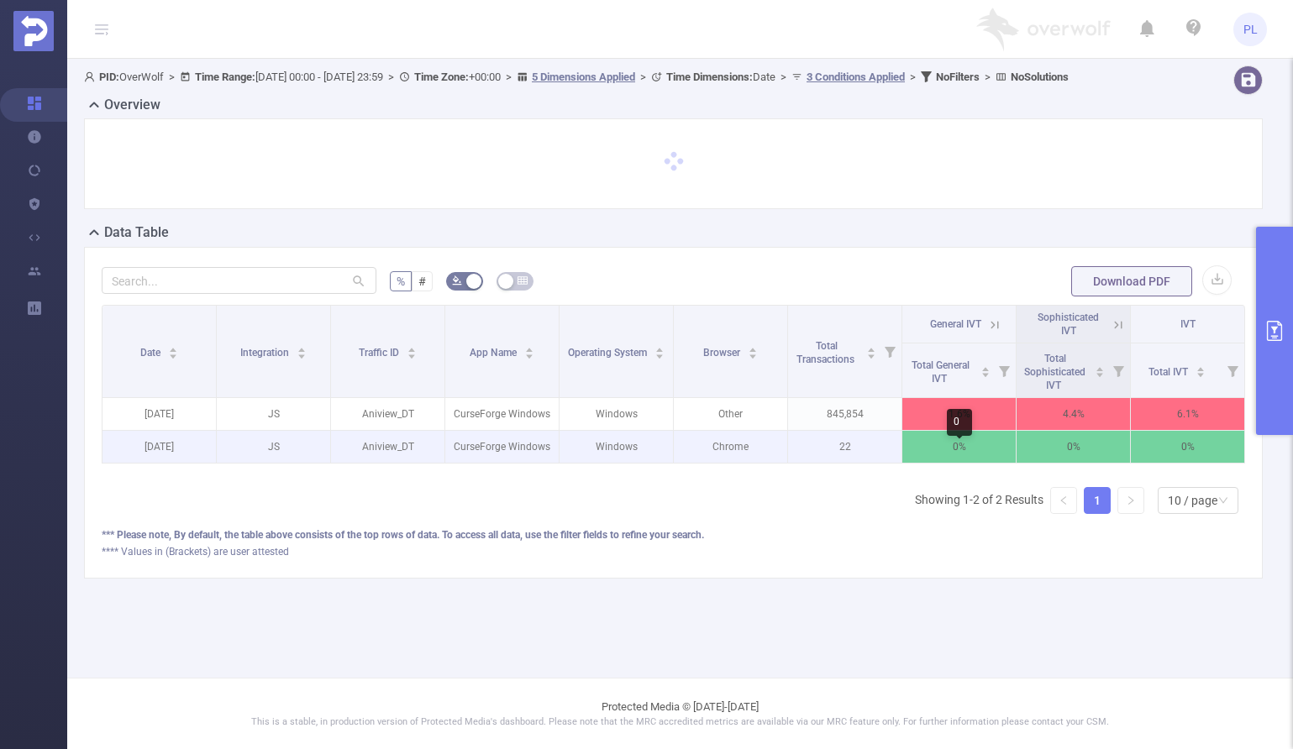
scroll to position [0, 3]
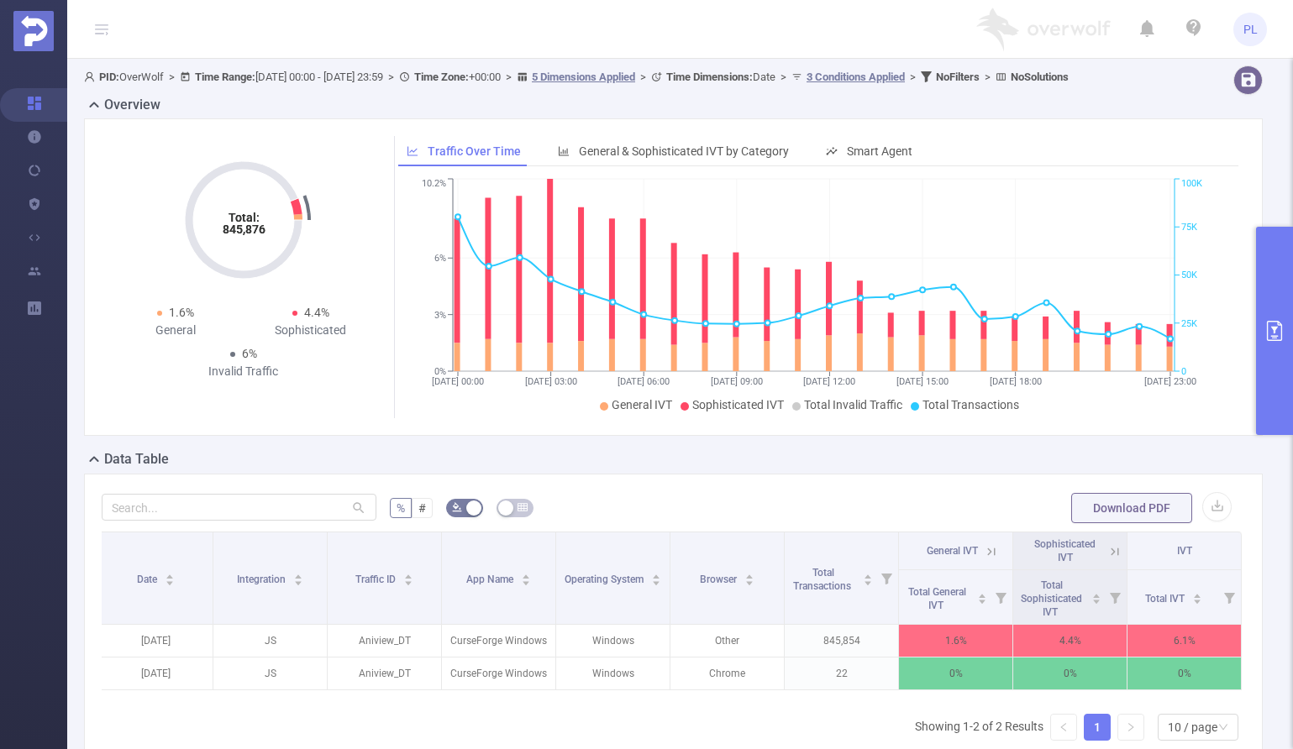
click at [1274, 323] on icon "primary" at bounding box center [1274, 331] width 20 height 20
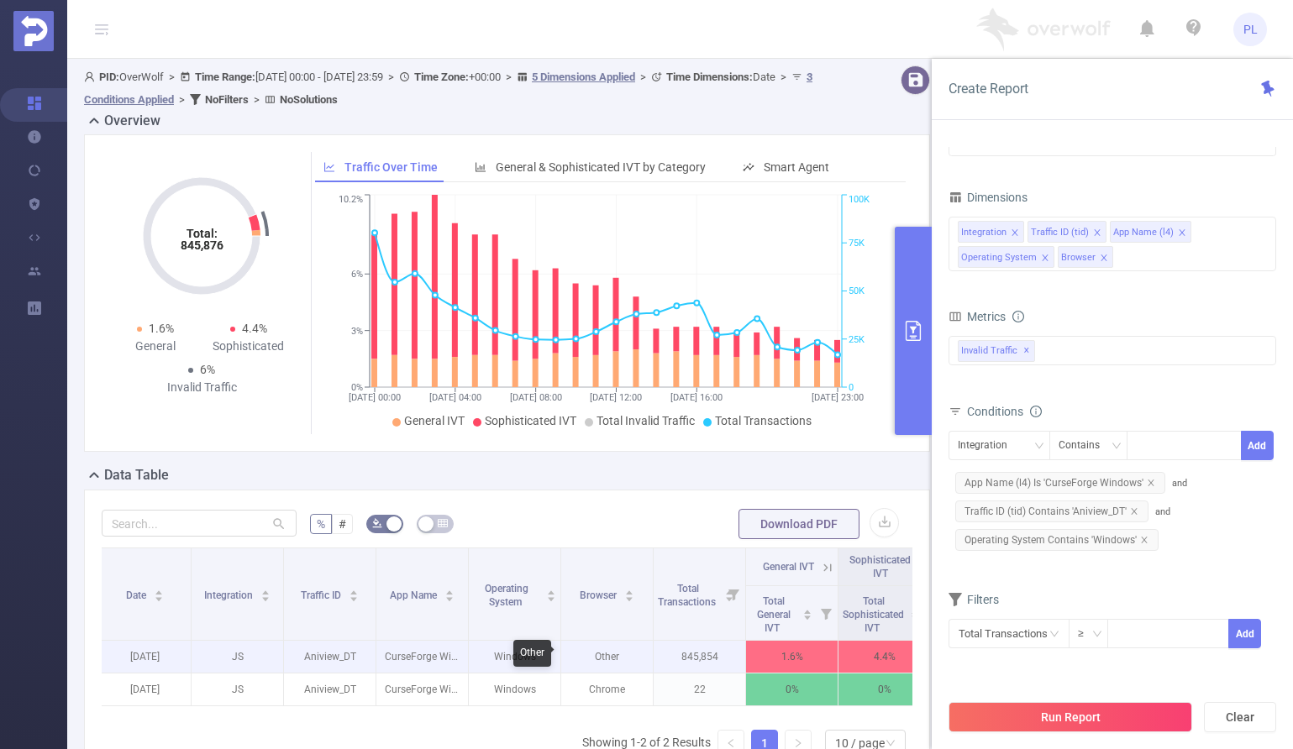
scroll to position [0, 130]
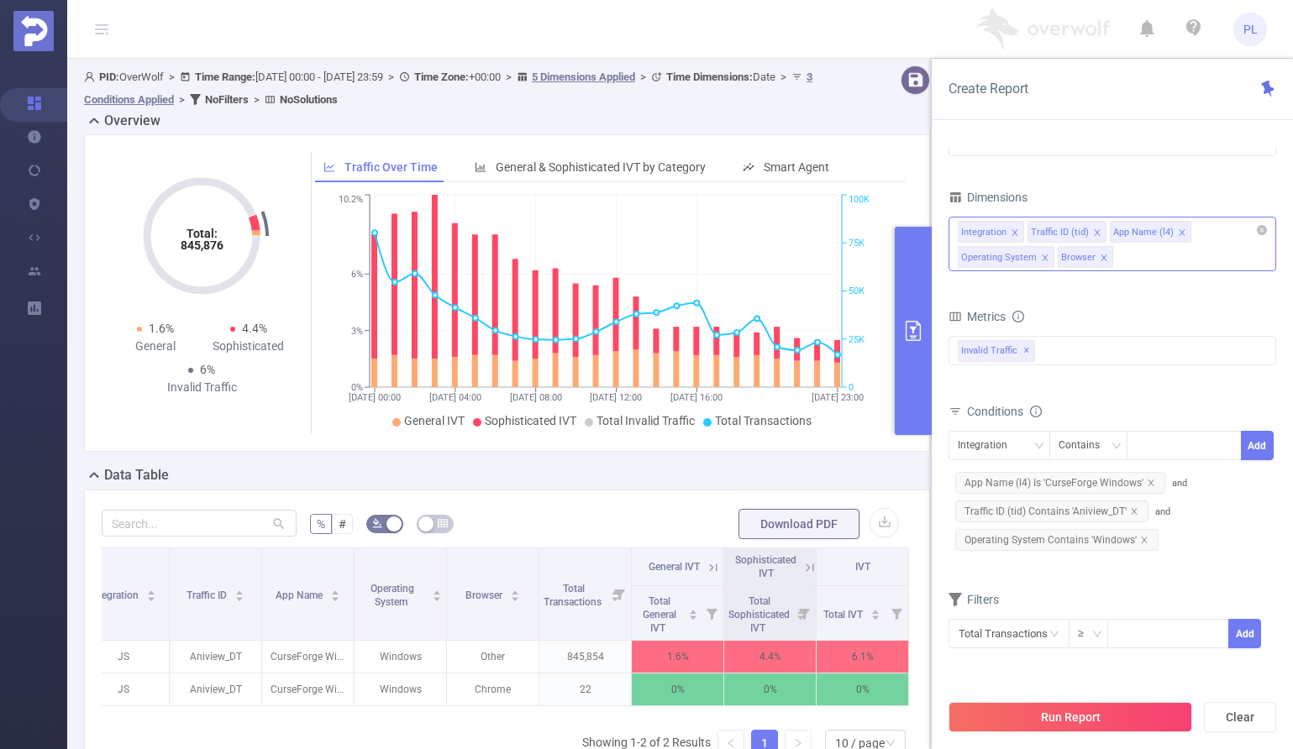
click at [1154, 260] on div "Integration Traffic ID (tid) App Name (l4) Operating System Browser" at bounding box center [1112, 244] width 328 height 55
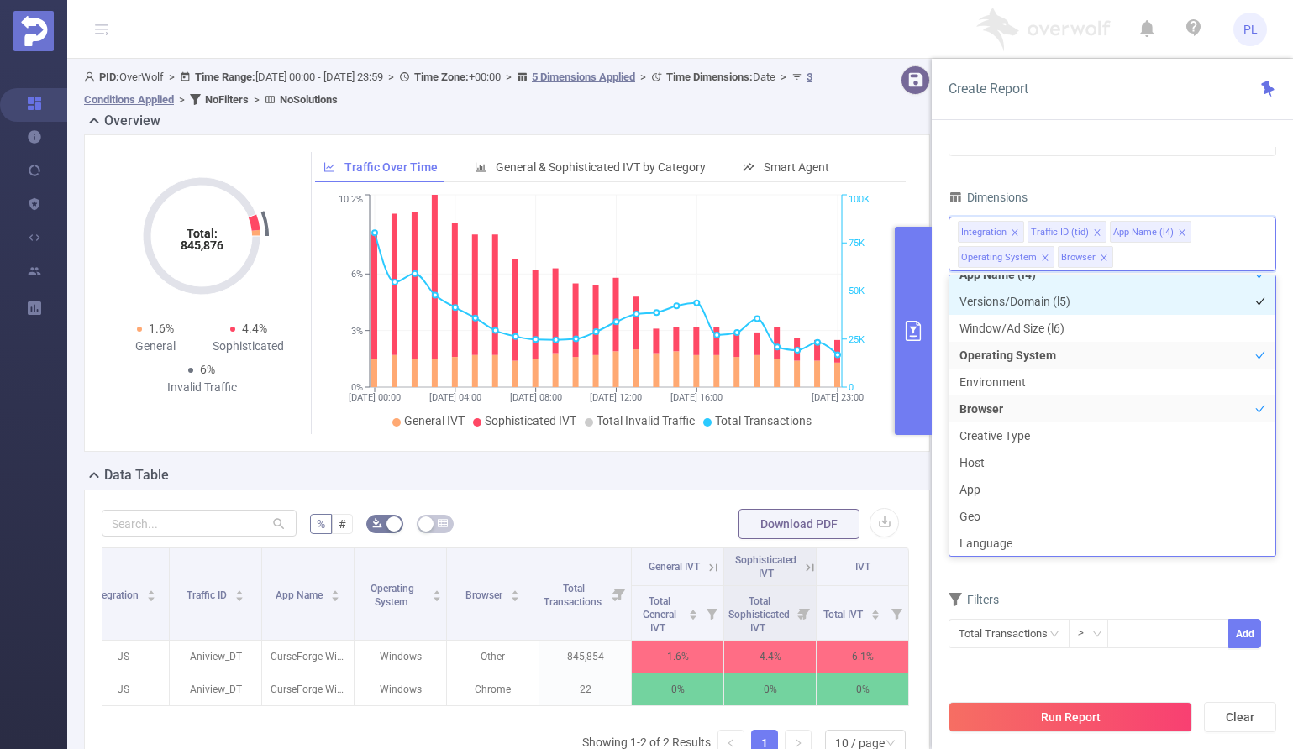
scroll to position [138, 0]
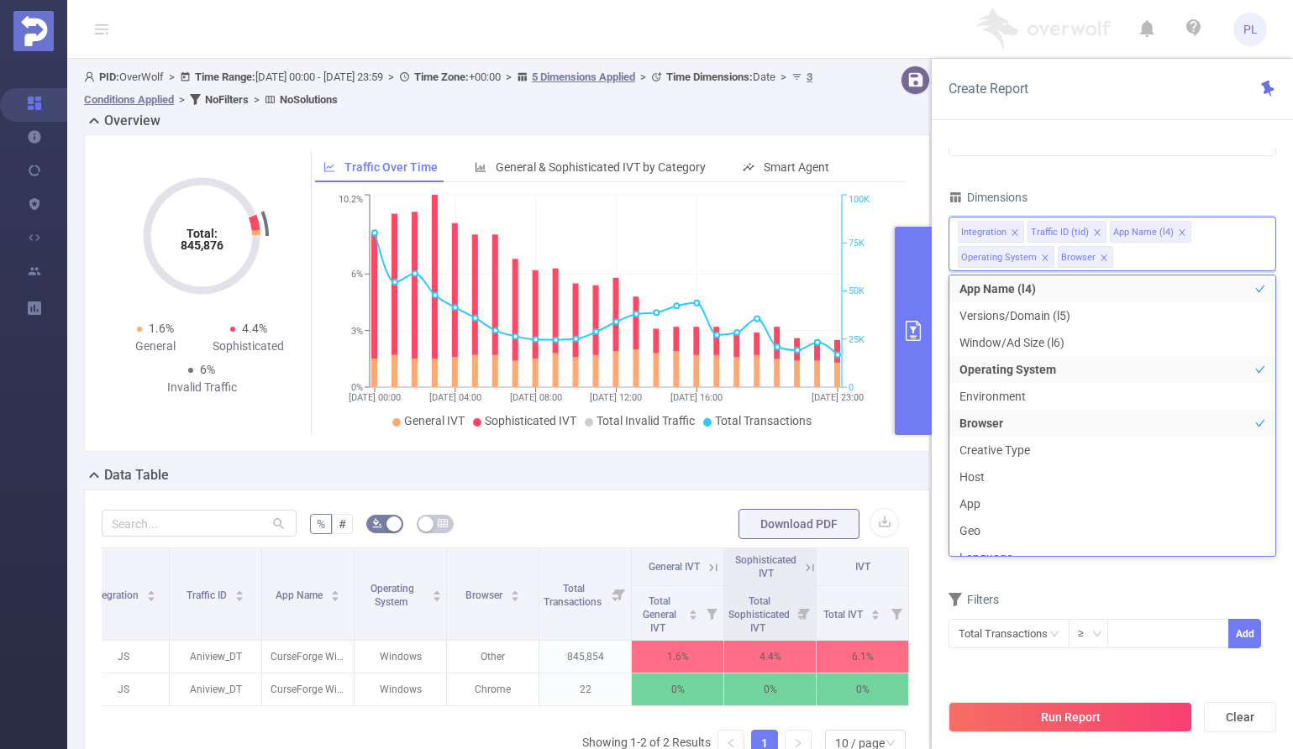
click at [1103, 181] on div "PID 1000414 - OverWolf 1000414 - OverWolf Time Range [DATE] 00:00 _ [DATE] 23:5…" at bounding box center [1112, 204] width 328 height 932
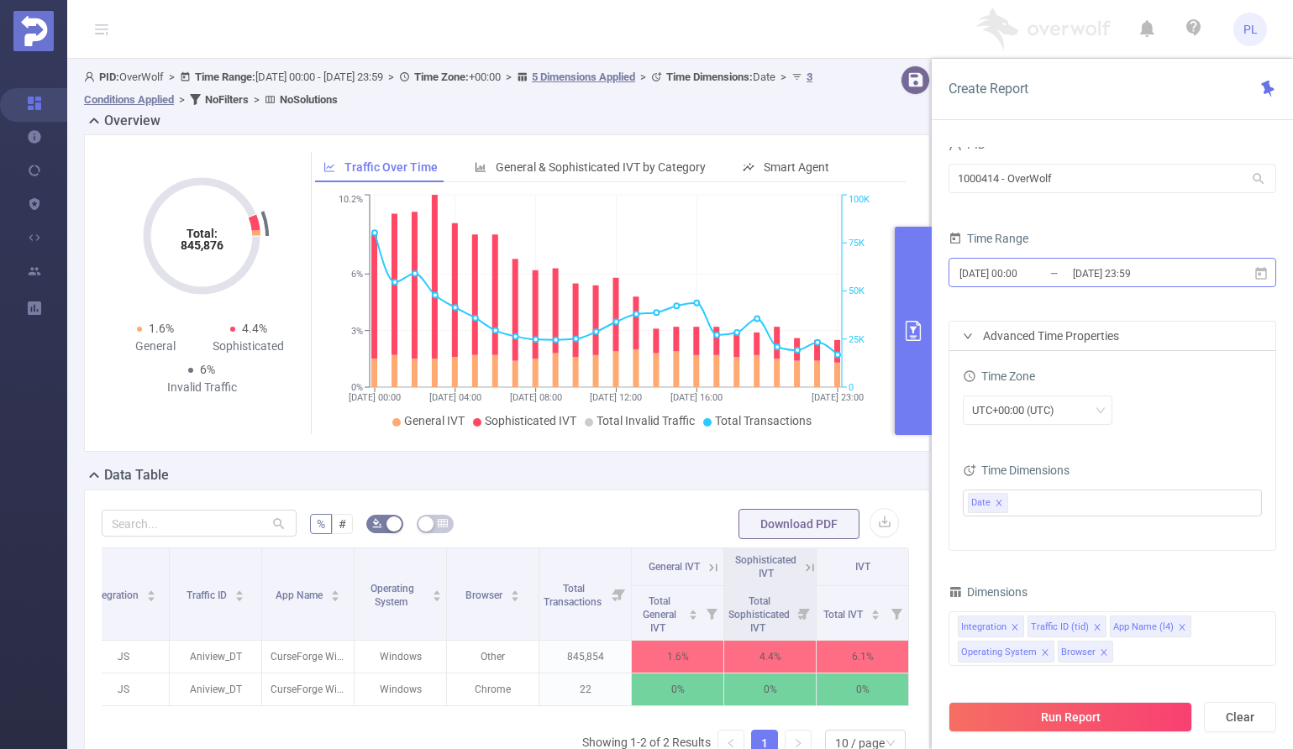
click at [1051, 276] on input "[DATE] 00:00" at bounding box center [1026, 273] width 136 height 23
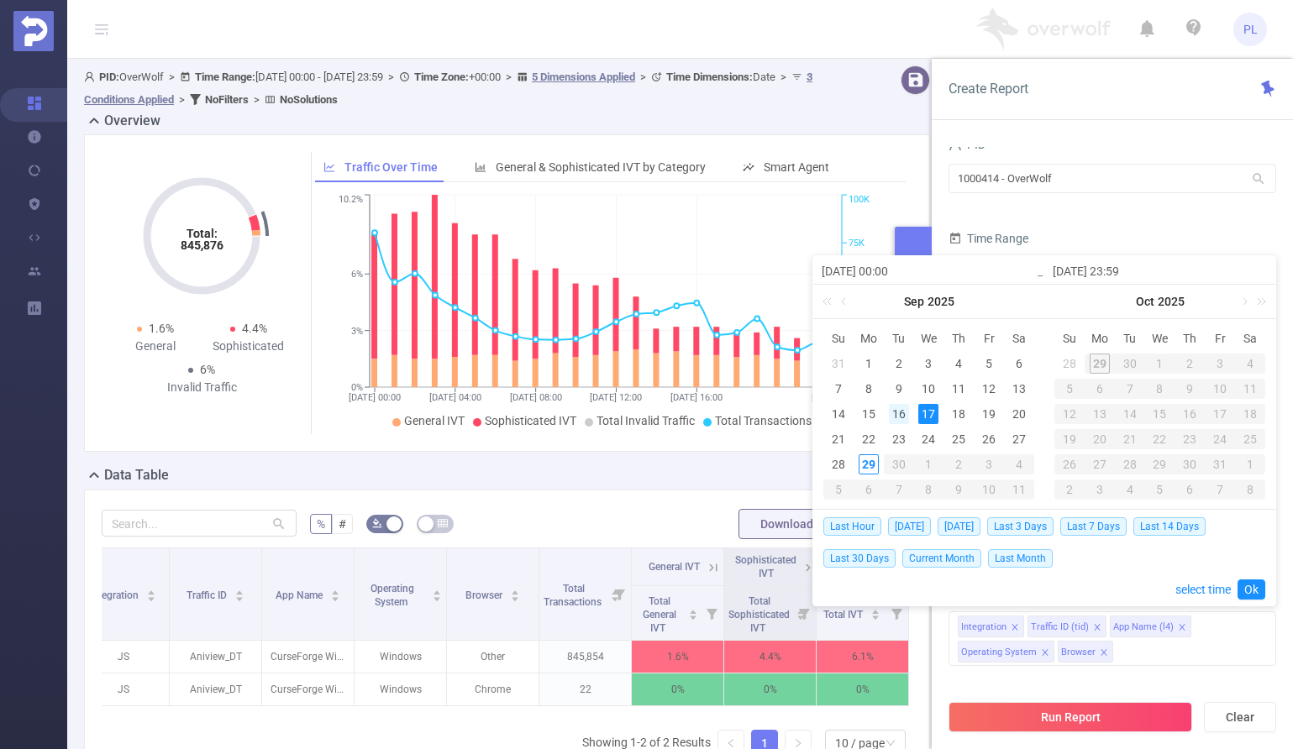
click at [898, 412] on div "16" at bounding box center [899, 414] width 20 height 20
click at [923, 413] on div "17" at bounding box center [928, 414] width 20 height 20
type input "[DATE] 00:00"
click at [1082, 213] on form "PID 1000414 - OverWolf 1000414 - OverWolf Time Range [DATE] 00:00 _ [DATE] 23:5…" at bounding box center [1112, 342] width 328 height 418
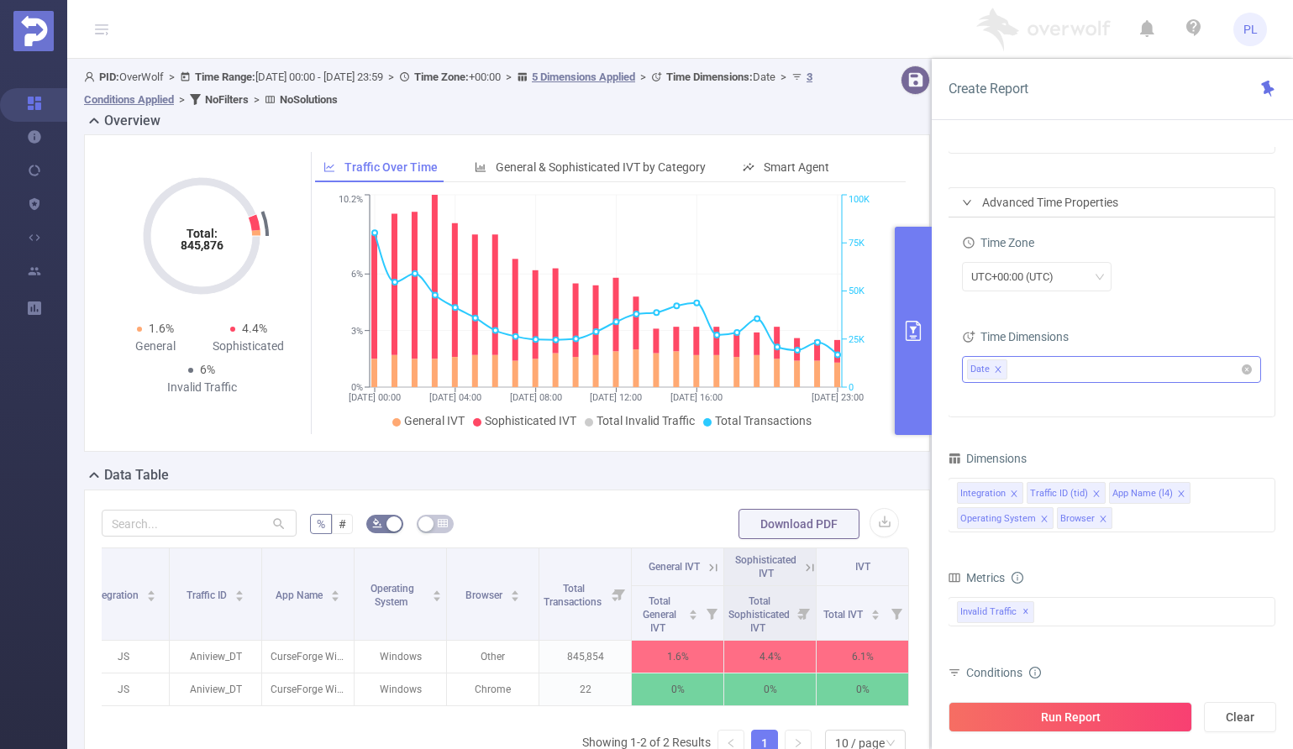
click at [1060, 371] on ul "Date" at bounding box center [1105, 369] width 276 height 25
click at [976, 463] on icon "icon: caret-down" at bounding box center [975, 460] width 8 height 8
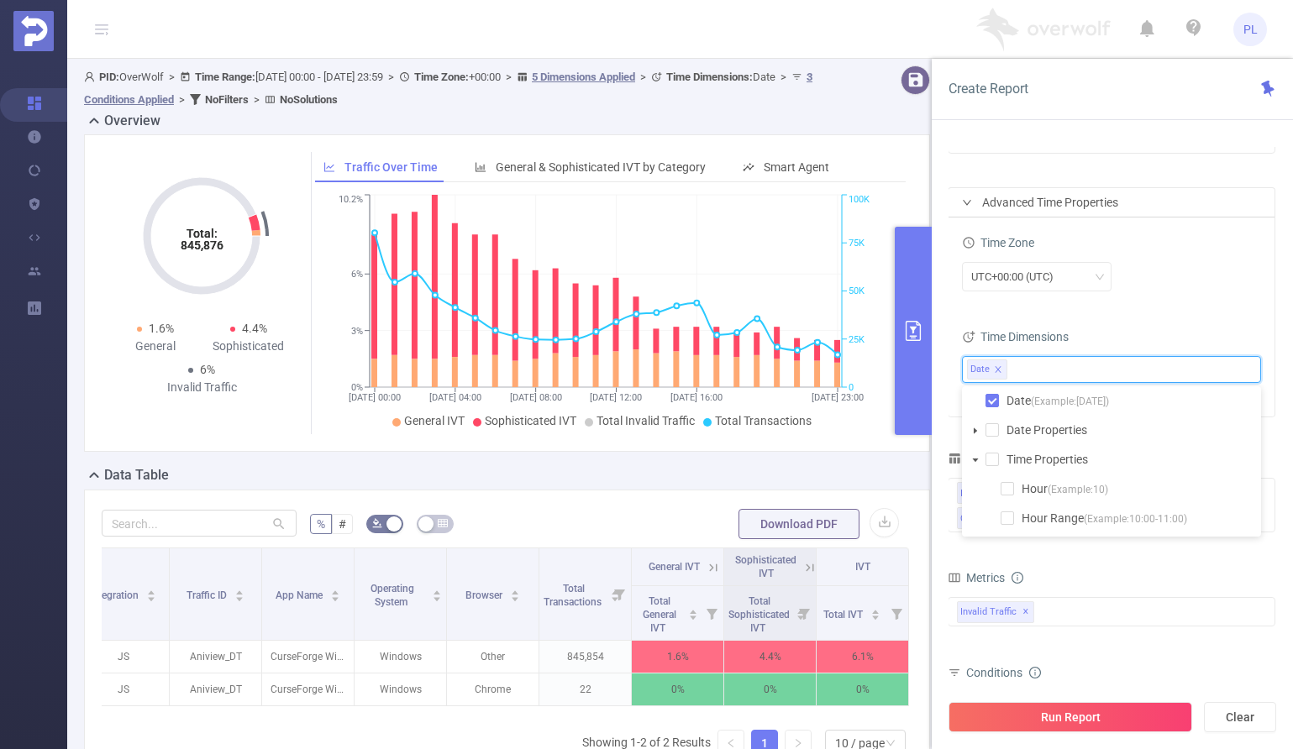
click at [1100, 312] on div "Time Zone UTC+00:00 (UTC) Time Dimensions Date" at bounding box center [1111, 317] width 326 height 199
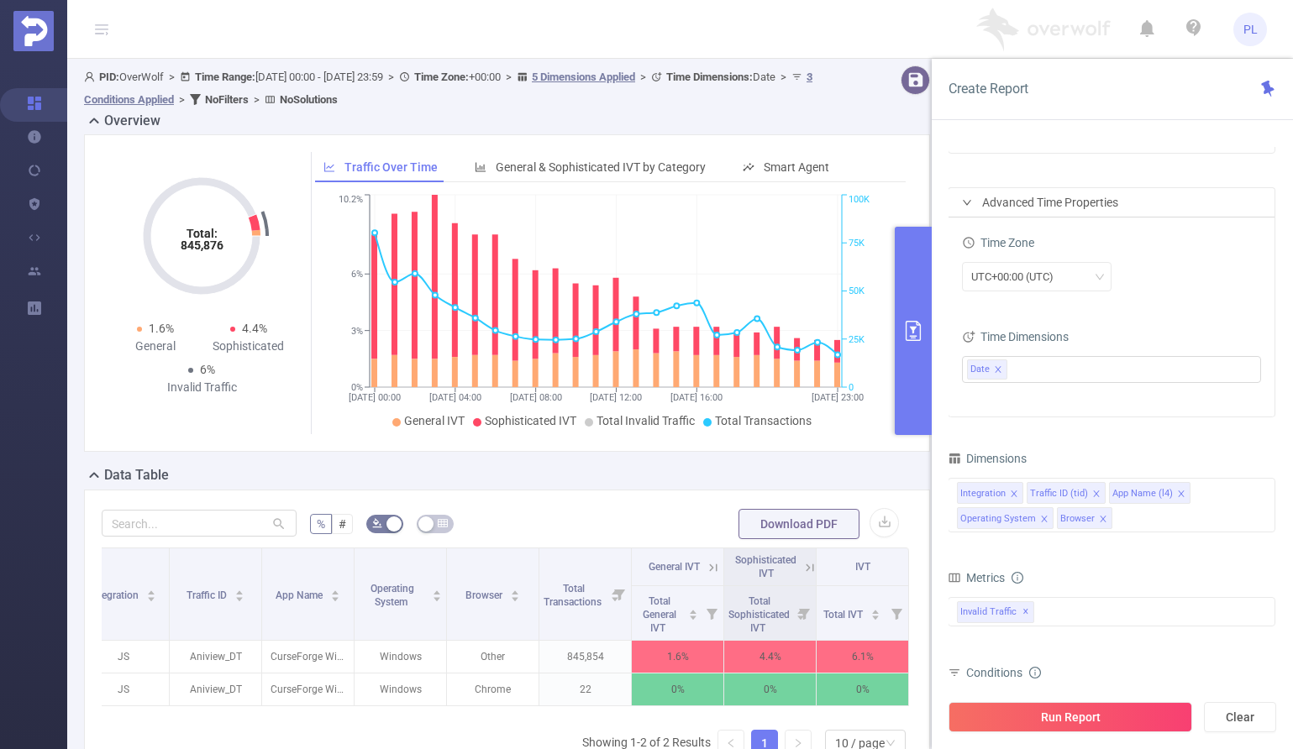
drag, startPoint x: 1100, startPoint y: 519, endPoint x: 1129, endPoint y: 513, distance: 29.2
click at [1129, 513] on div "Integration Traffic ID (tid) App Name (l4) Operating System Browser" at bounding box center [1112, 505] width 328 height 55
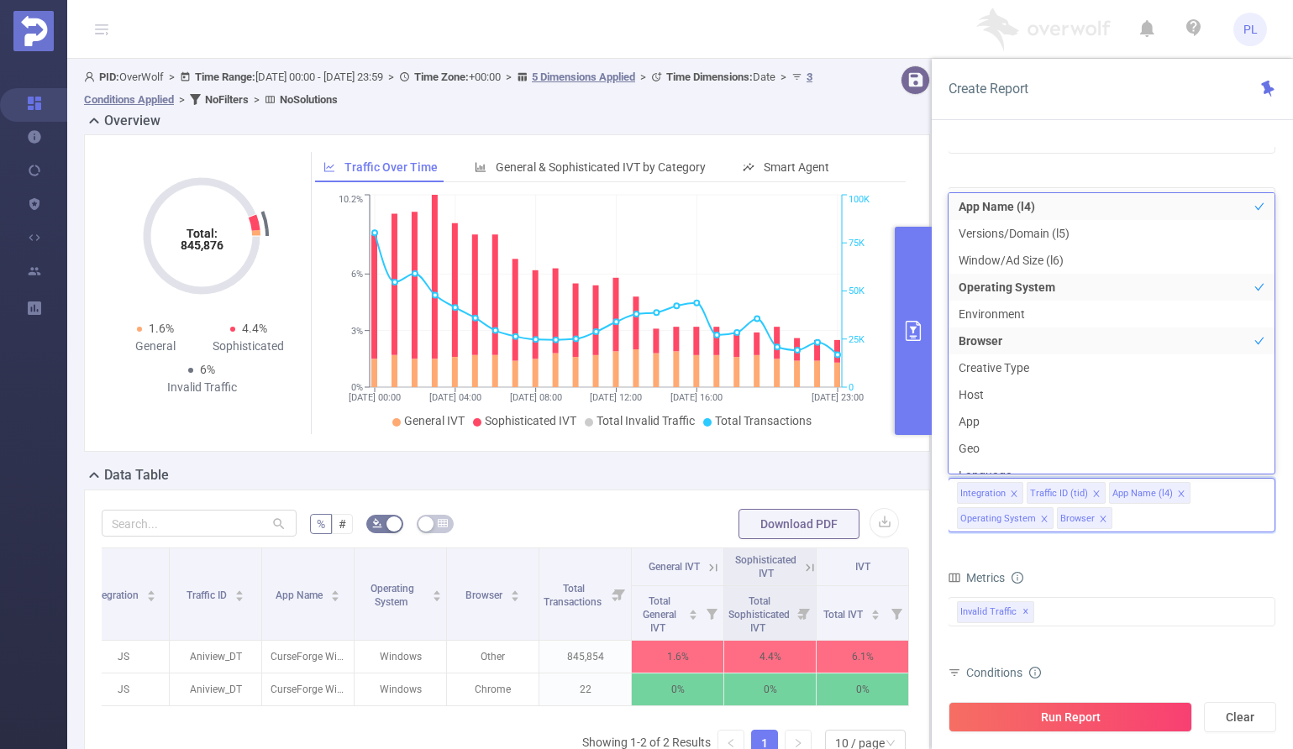
scroll to position [3, 0]
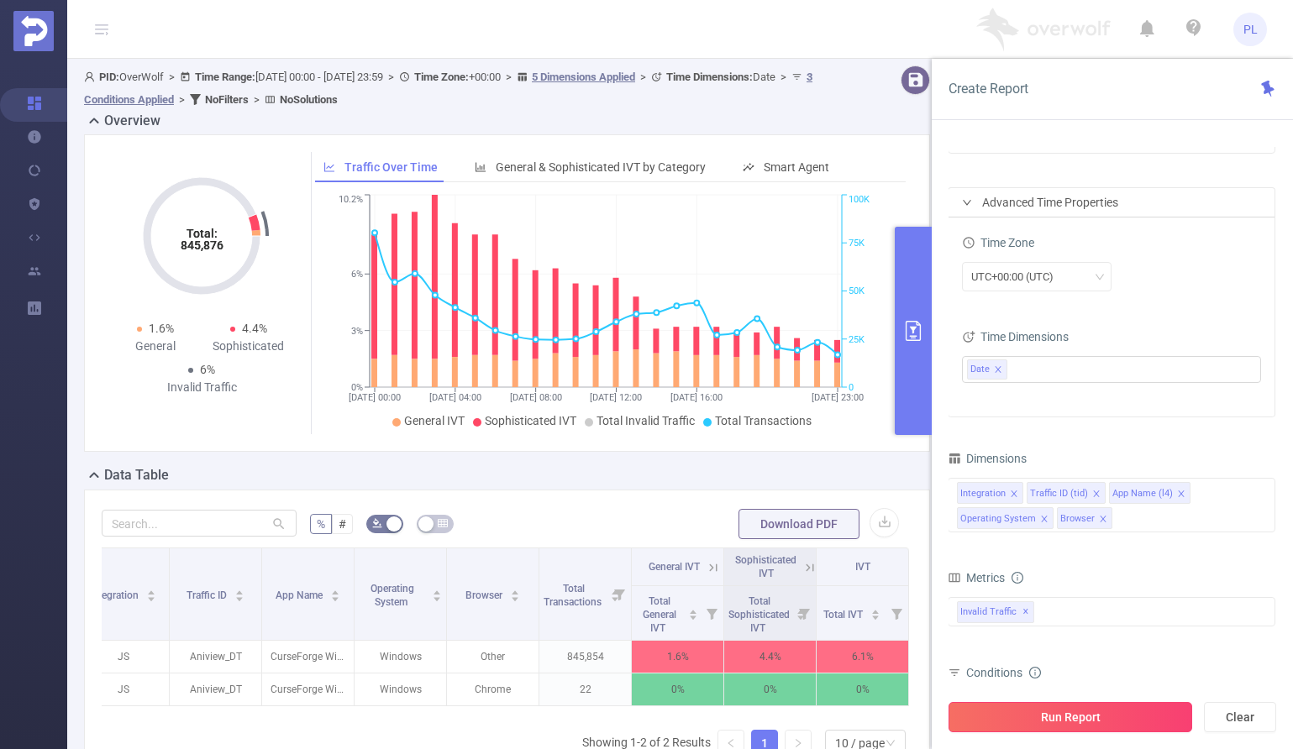
click at [1097, 711] on button "Run Report" at bounding box center [1070, 717] width 244 height 30
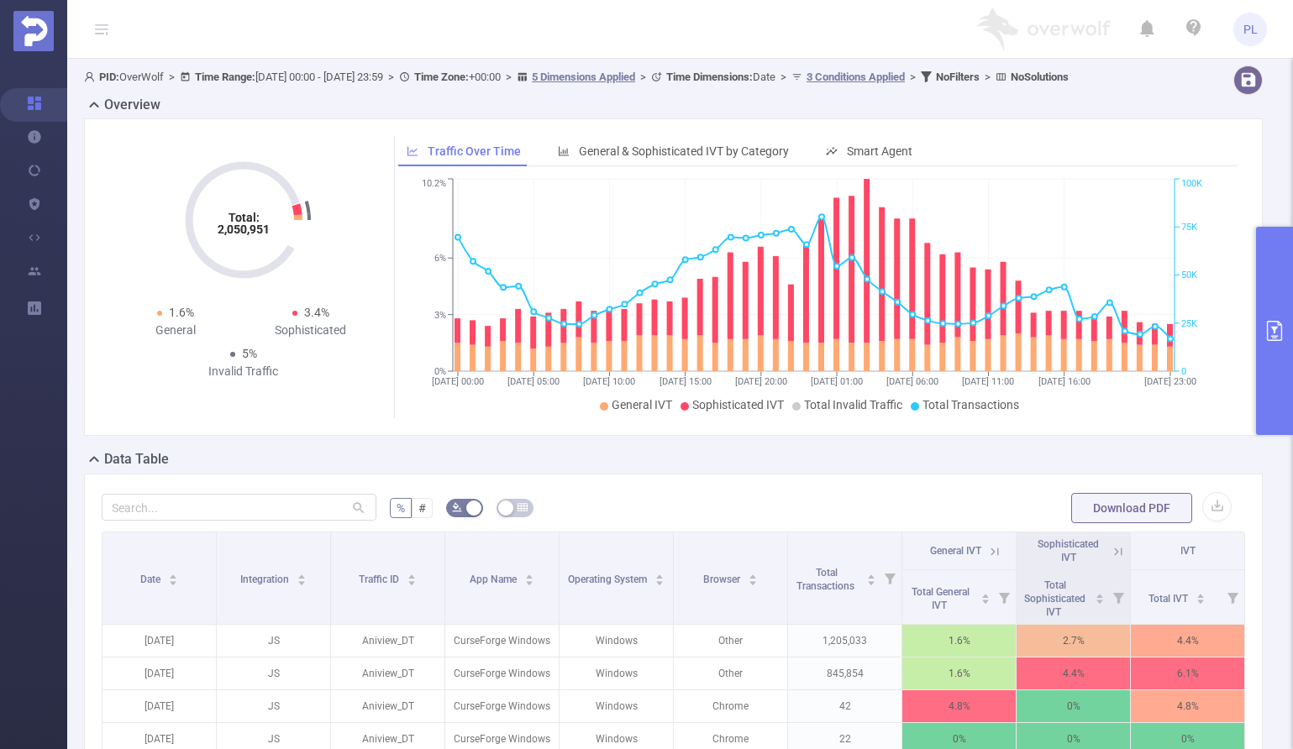
click at [1110, 559] on icon at bounding box center [1117, 551] width 15 height 15
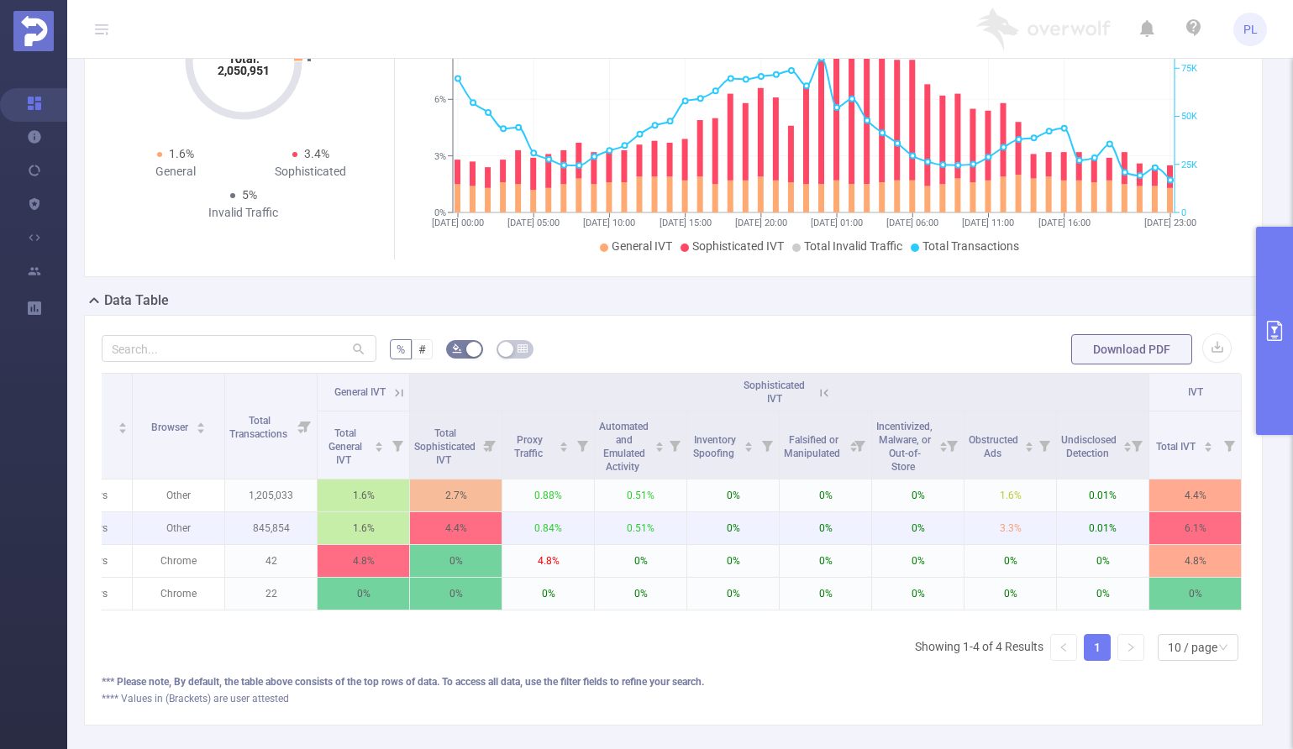
scroll to position [174, 0]
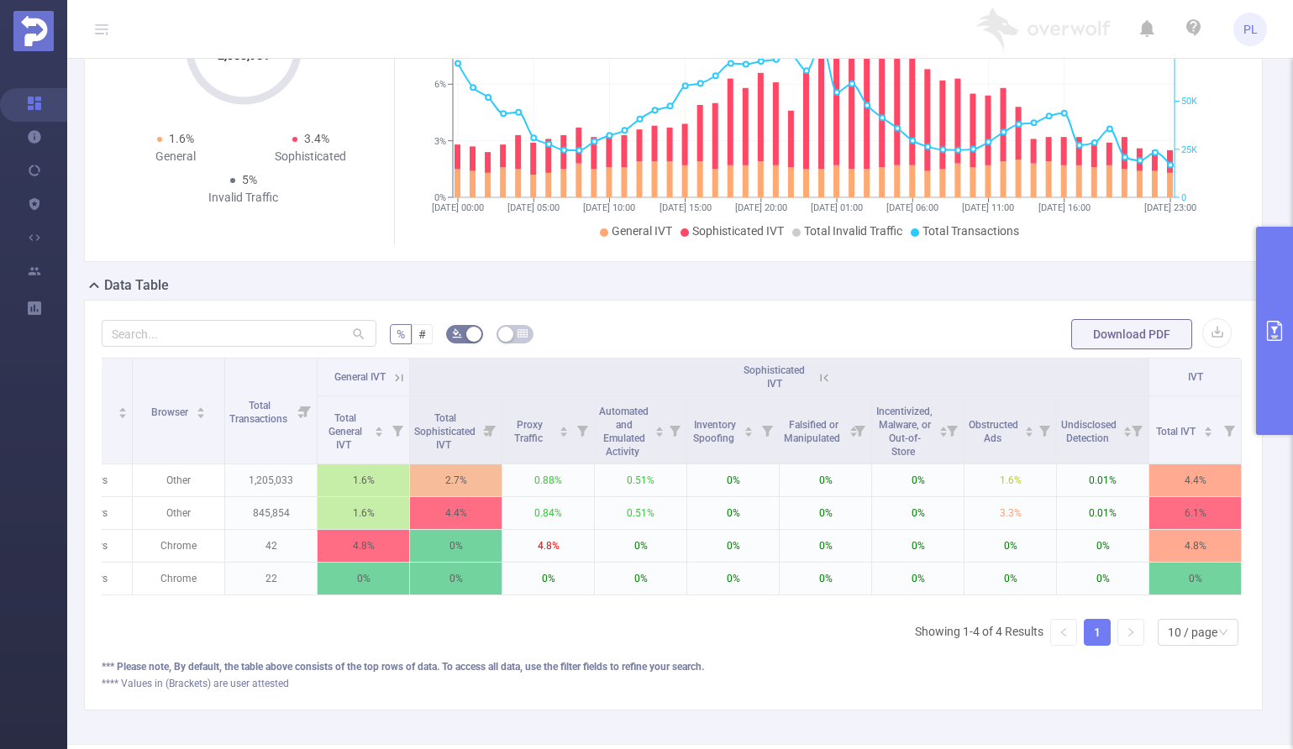
click at [816, 386] on icon at bounding box center [823, 377] width 15 height 15
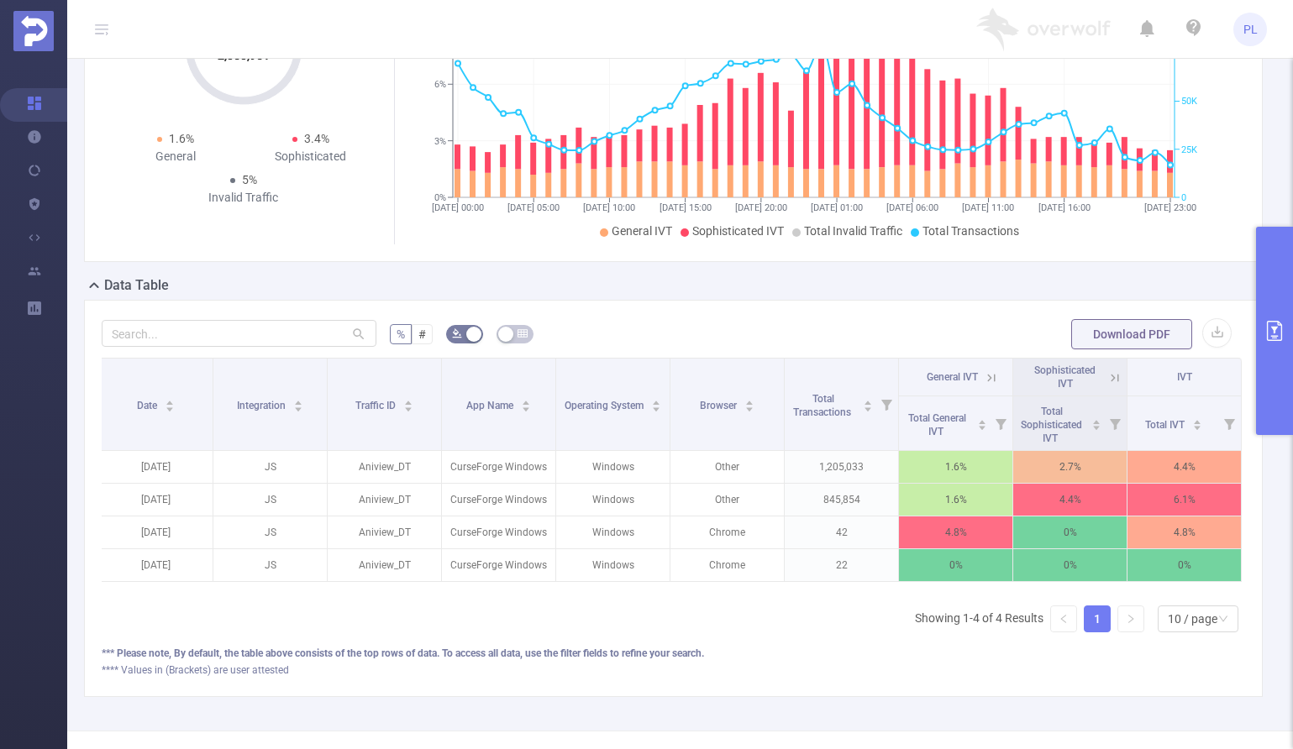
scroll to position [0, 3]
click at [1107, 386] on icon at bounding box center [1114, 377] width 15 height 15
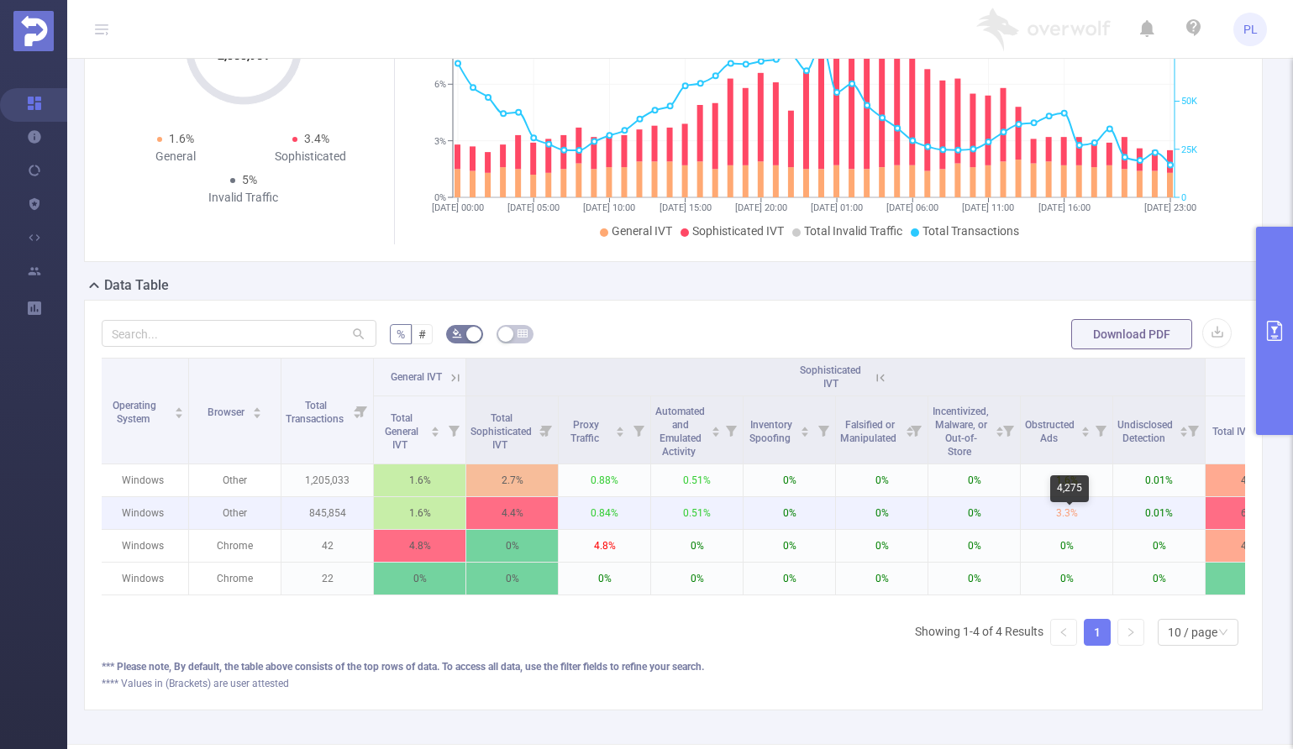
scroll to position [0, 444]
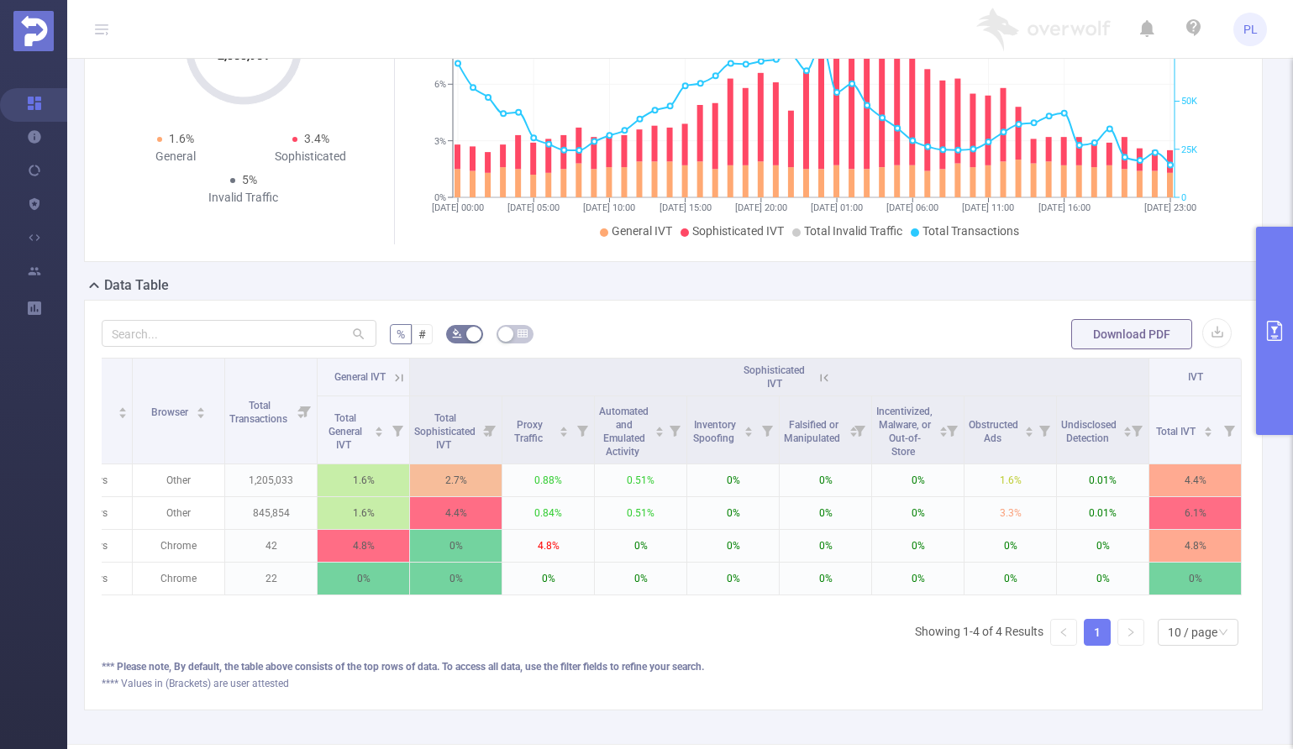
click at [820, 381] on icon at bounding box center [824, 378] width 8 height 8
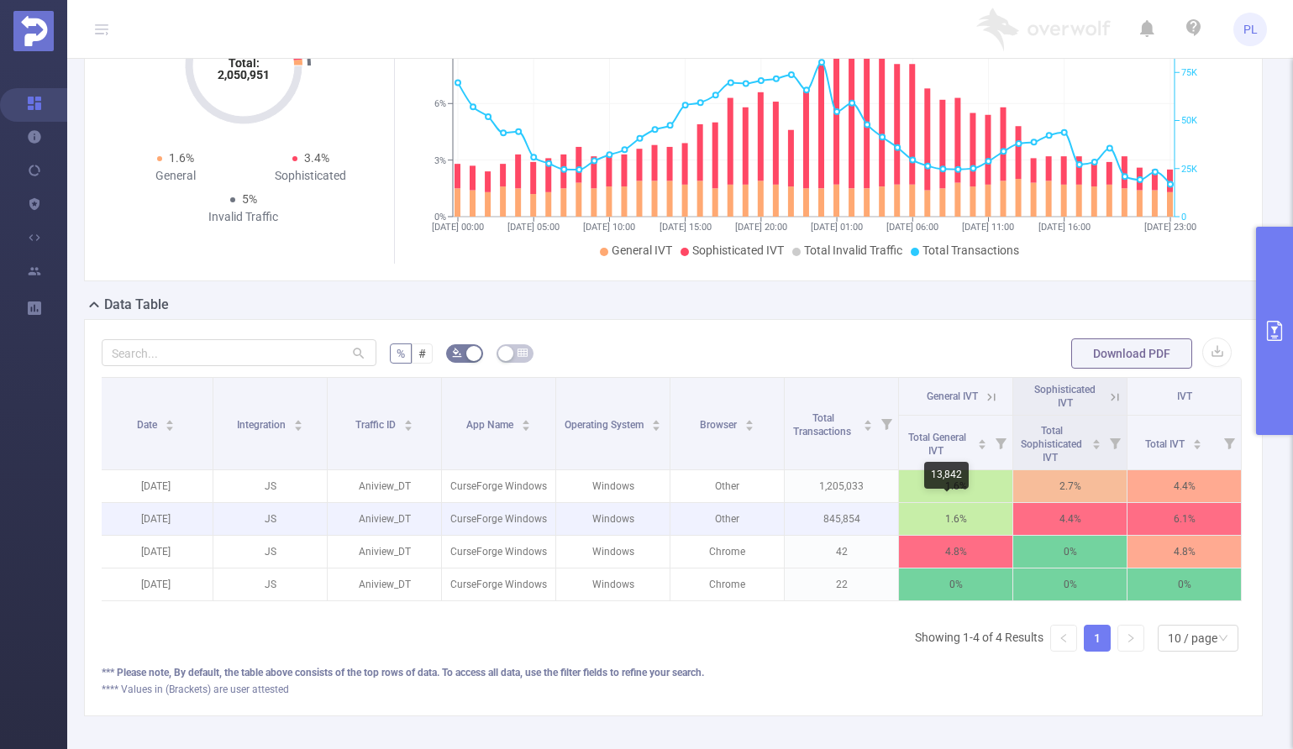
scroll to position [114, 0]
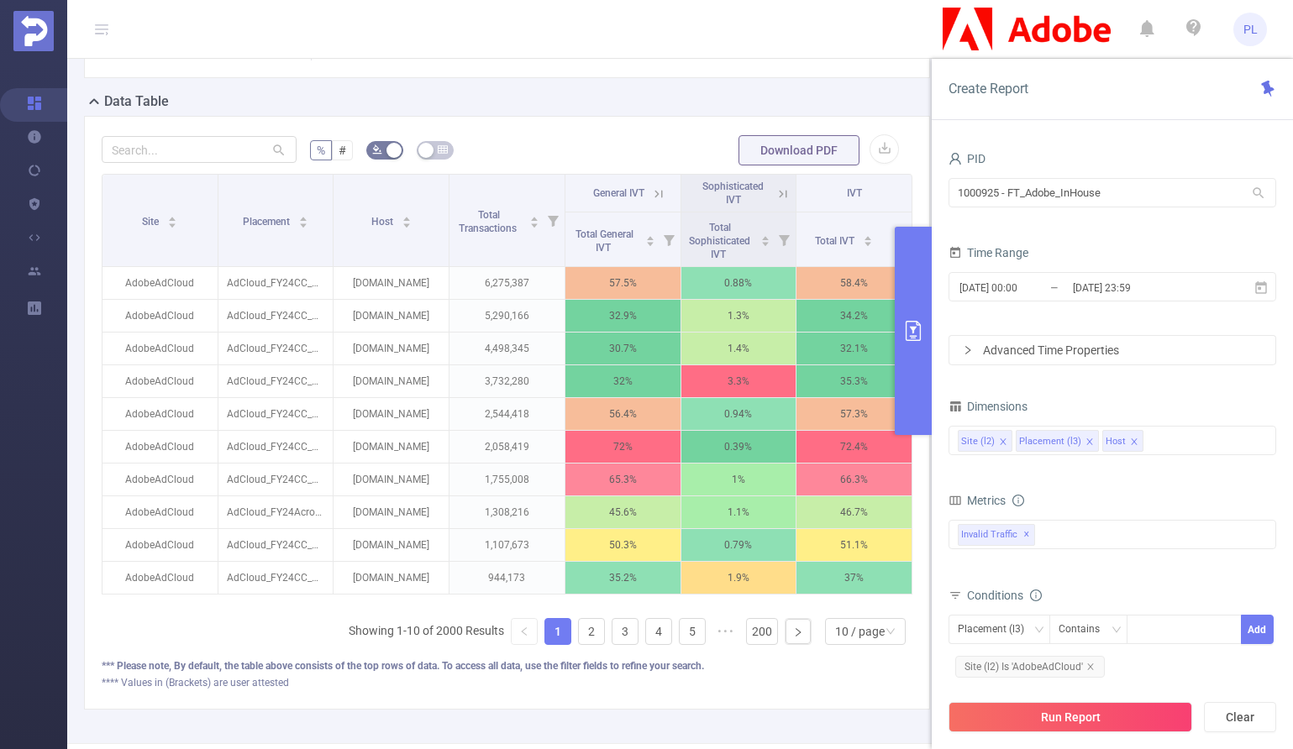
scroll to position [372, 0]
click at [780, 194] on icon at bounding box center [784, 196] width 8 height 8
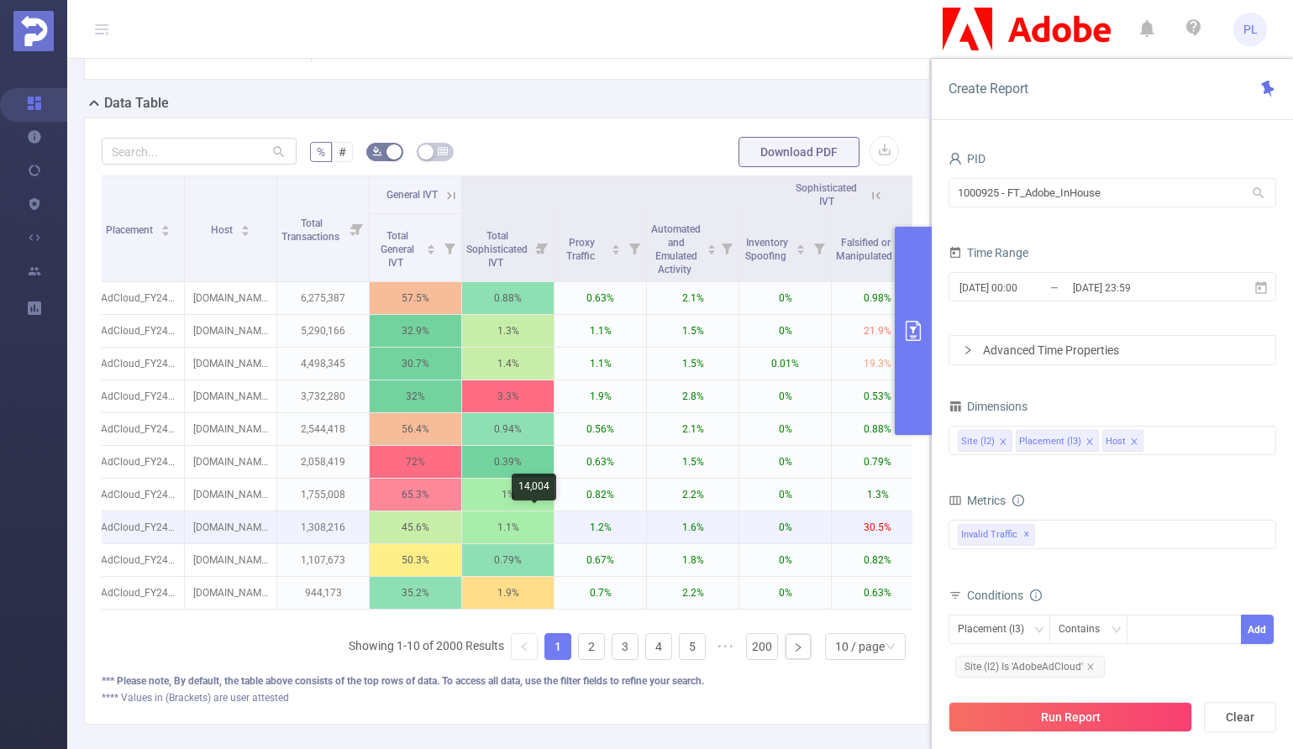
scroll to position [0, 105]
